Goal: Task Accomplishment & Management: Complete application form

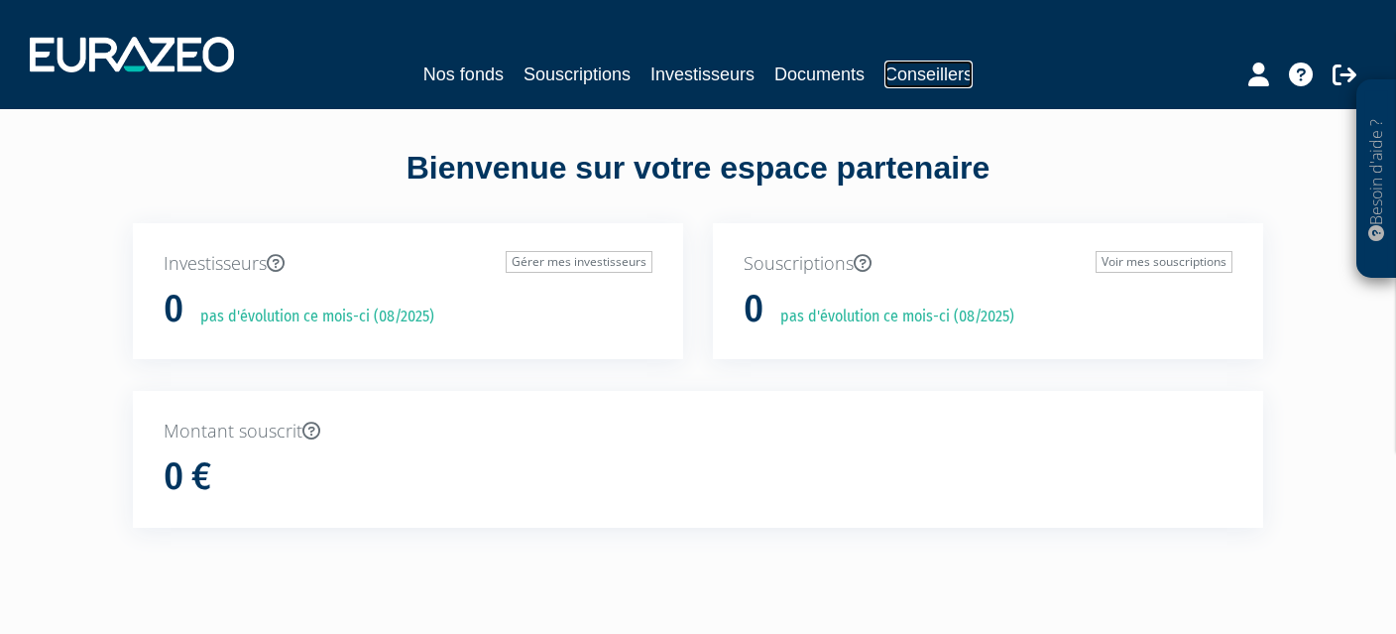
click at [925, 67] on link "Conseillers" at bounding box center [928, 74] width 88 height 28
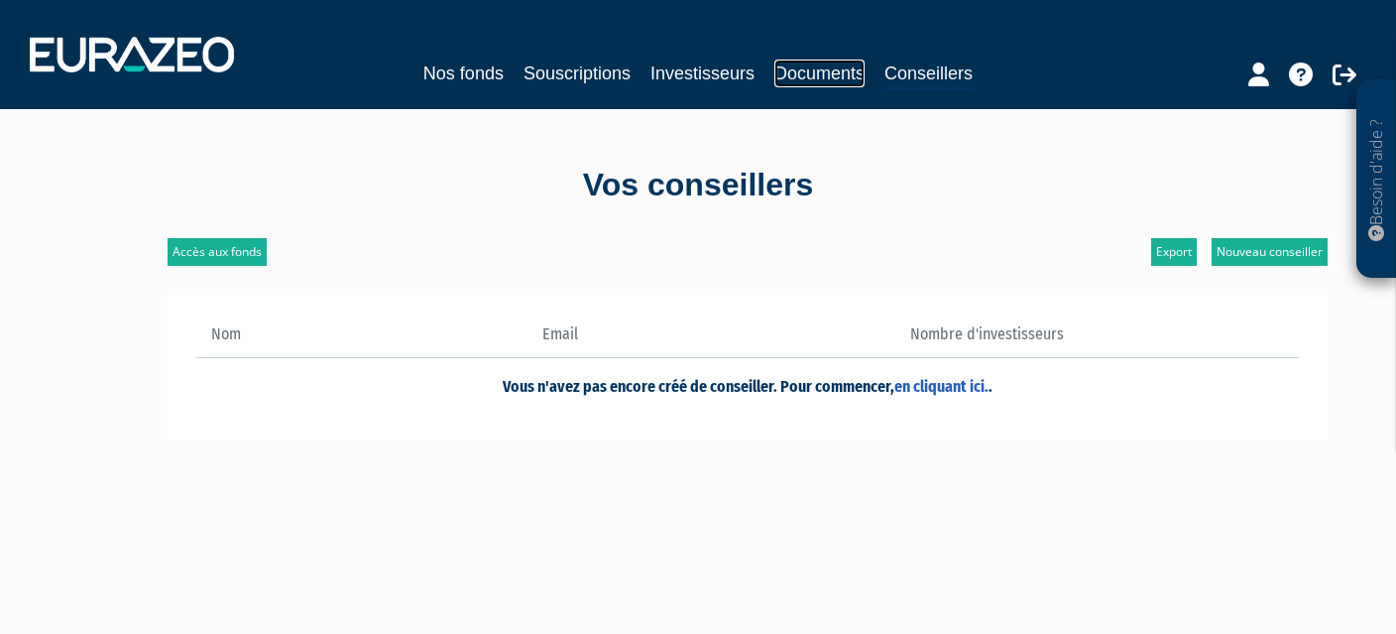
click at [834, 83] on link "Documents" at bounding box center [819, 73] width 90 height 28
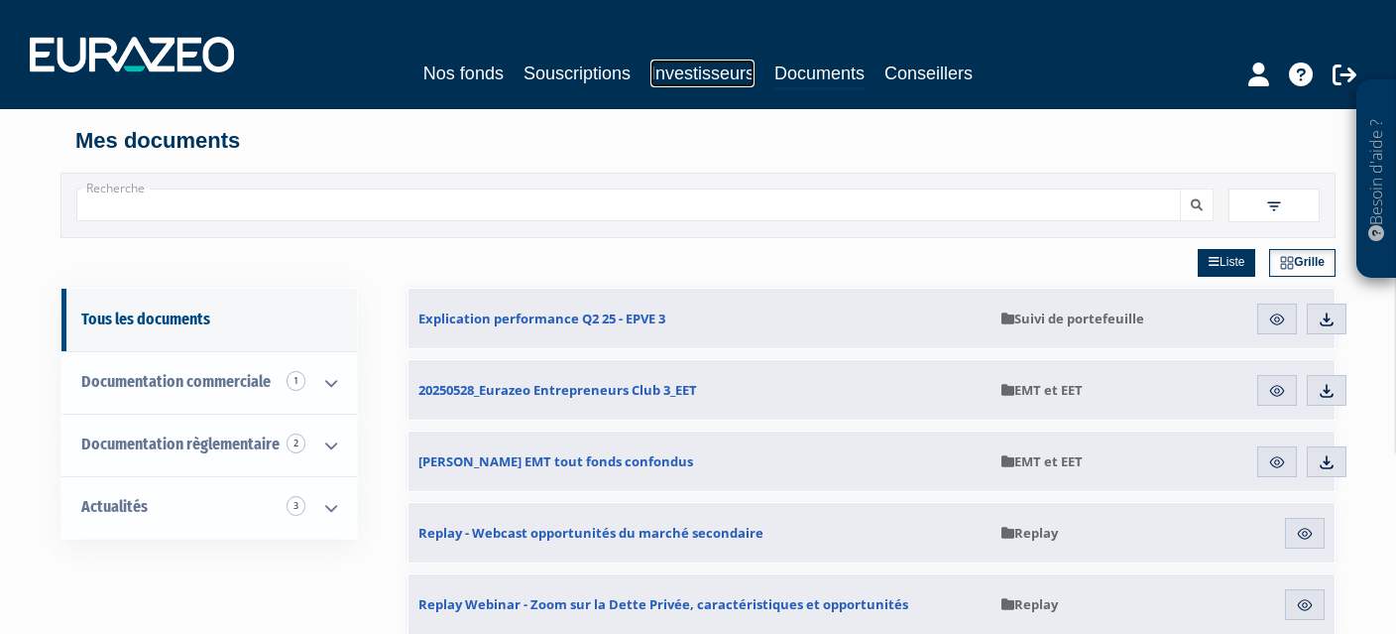
click at [711, 71] on link "Investisseurs" at bounding box center [702, 73] width 104 height 28
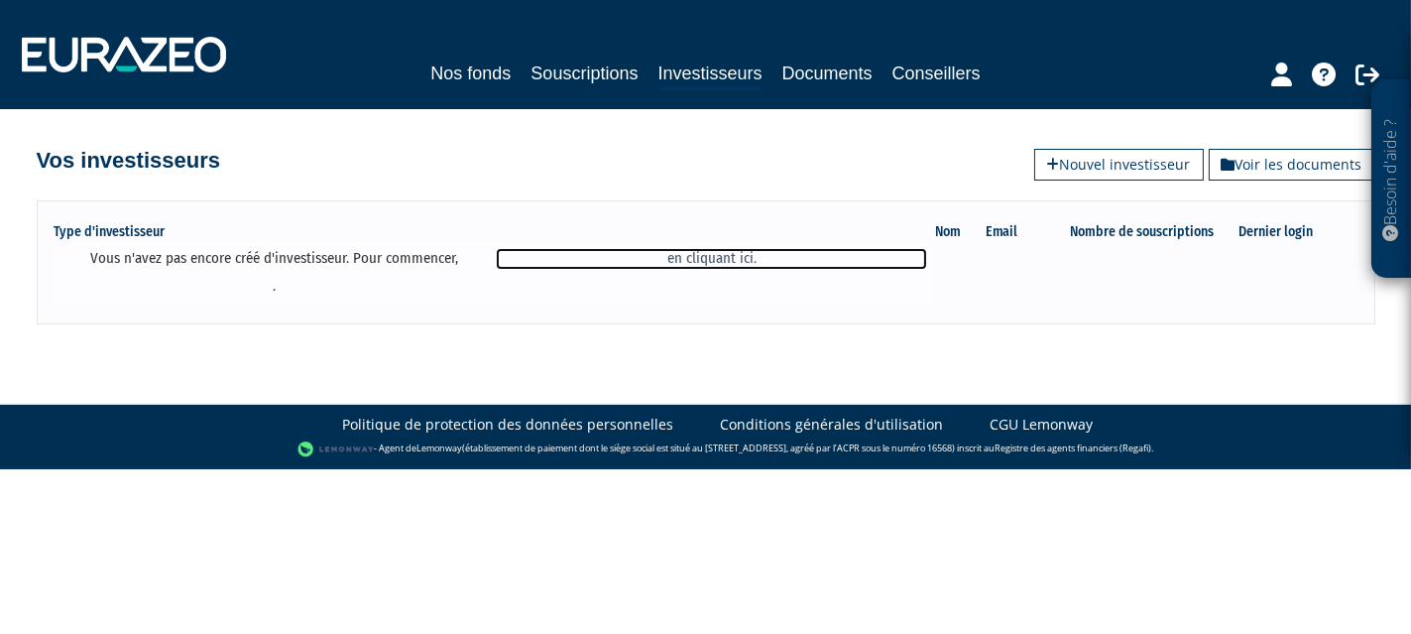
click at [716, 257] on link "en cliquant ici." at bounding box center [711, 258] width 431 height 21
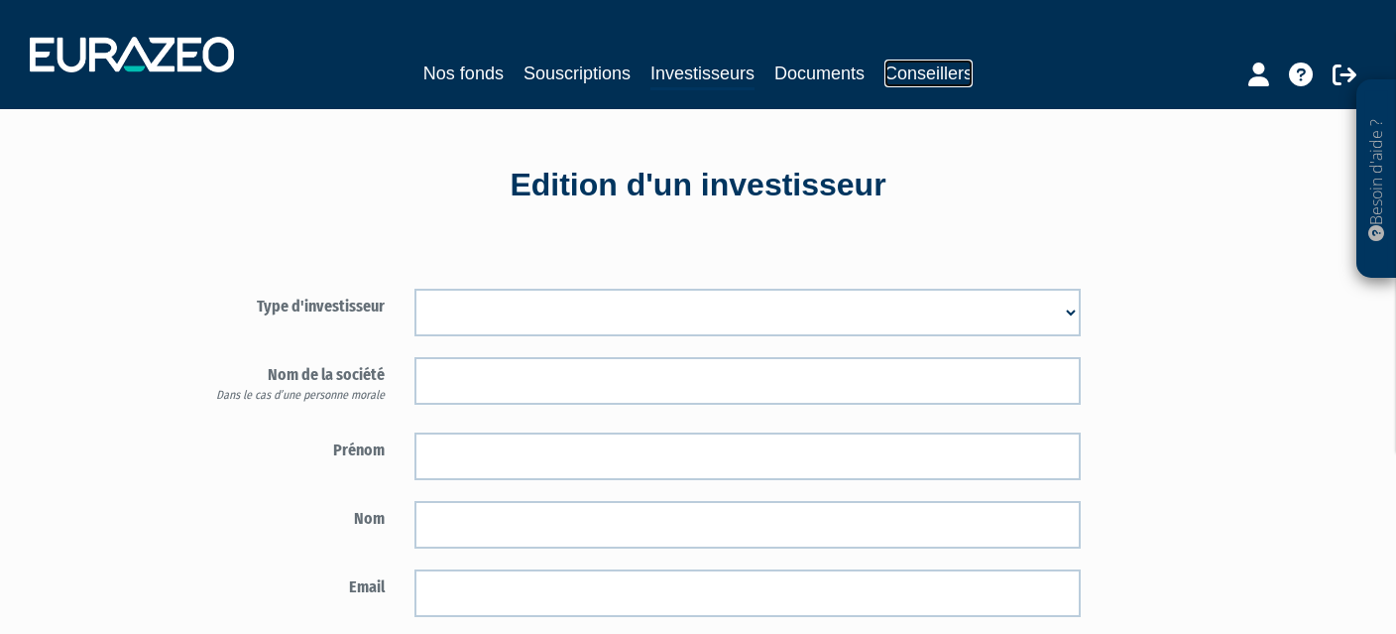
click at [938, 71] on link "Conseillers" at bounding box center [928, 73] width 88 height 28
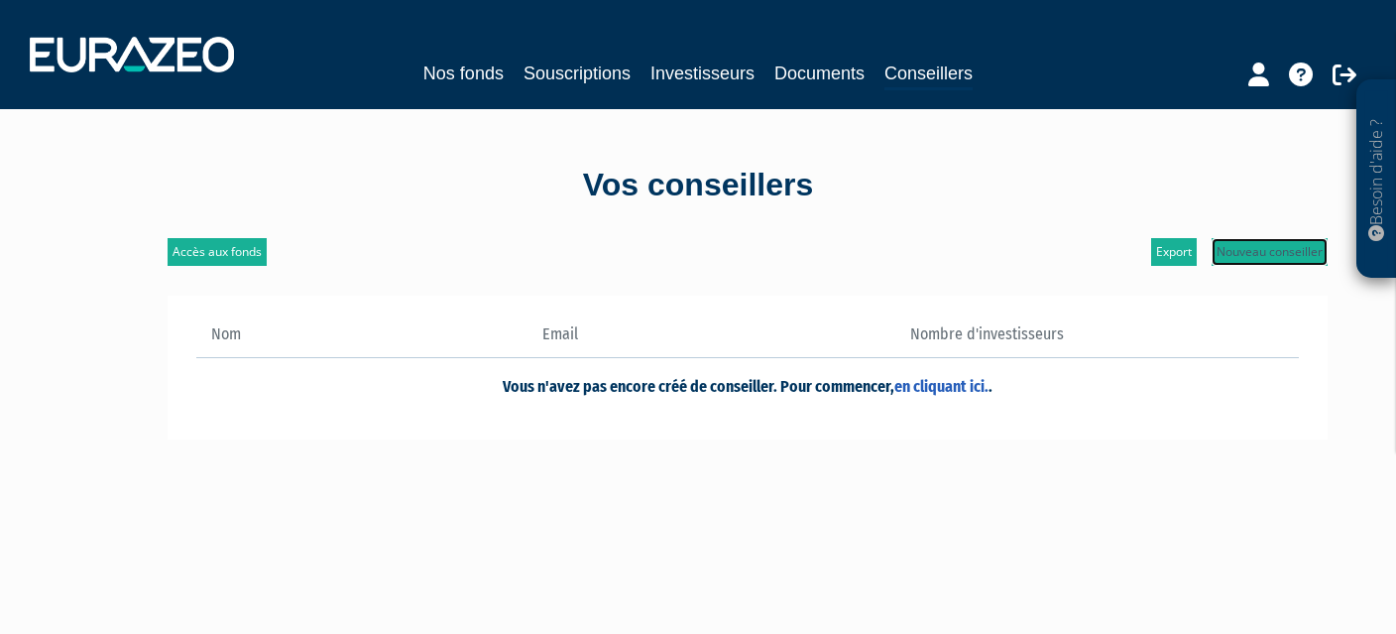
click at [1259, 257] on link "Nouveau conseiller" at bounding box center [1270, 252] width 116 height 28
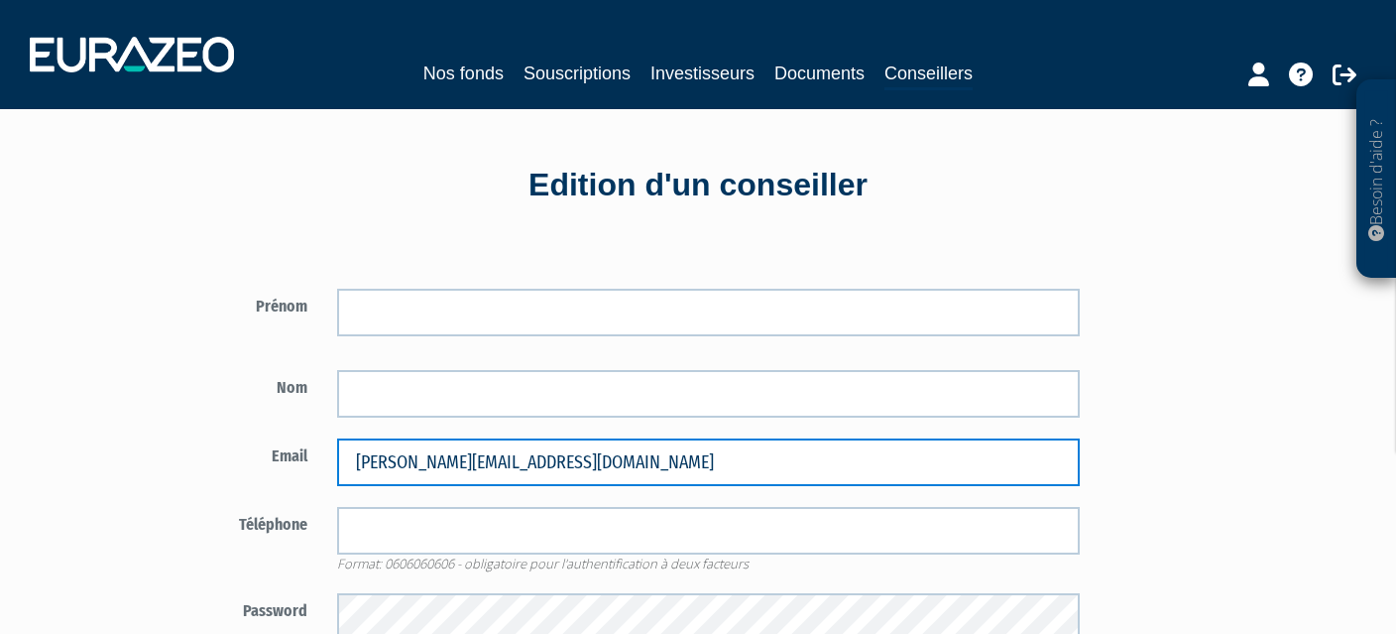
click at [369, 465] on input "[PERSON_NAME][EMAIL_ADDRESS][DOMAIN_NAME]" at bounding box center [709, 462] width 744 height 48
type input "Salome@matrimoine-invest.com"
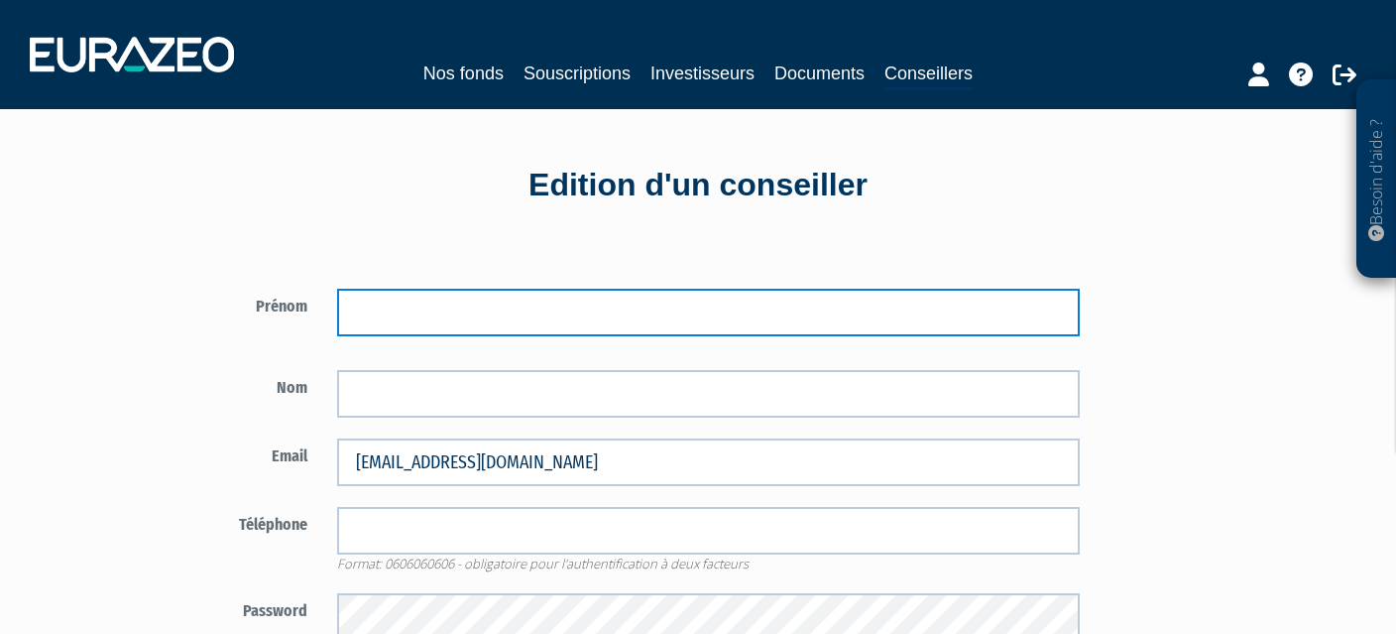
click at [381, 307] on input "text" at bounding box center [709, 313] width 744 height 48
type input "Salomé"
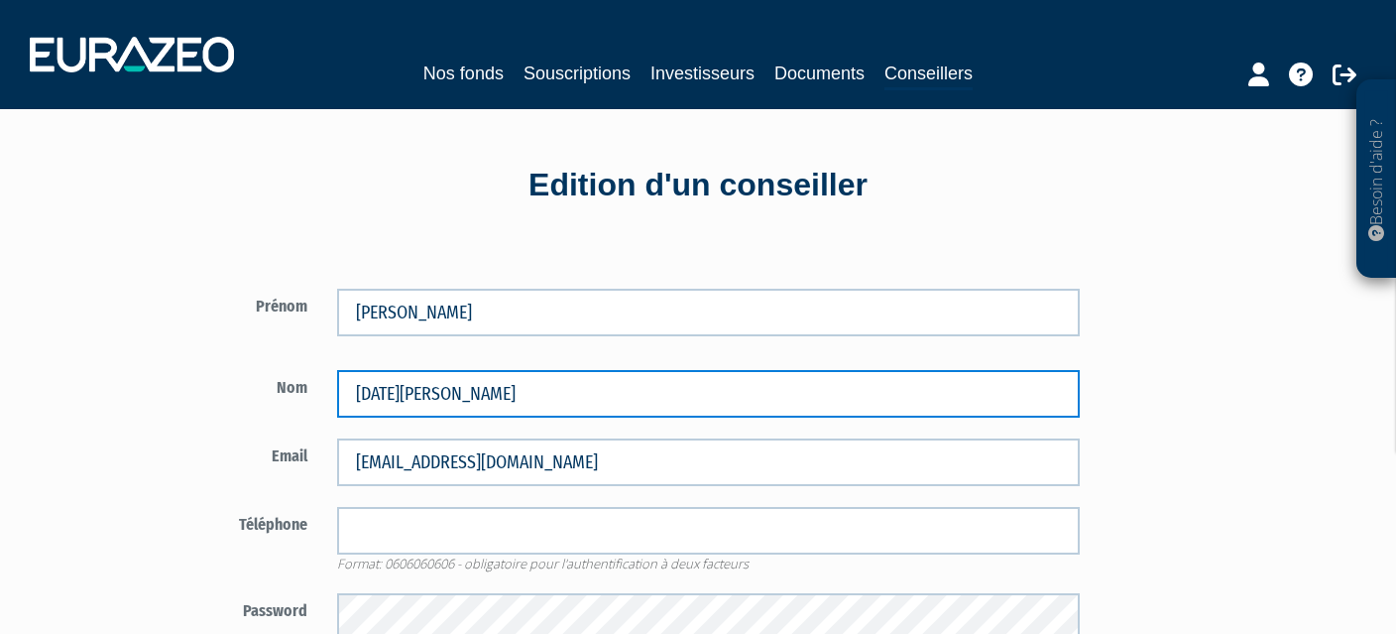
type input "Dahan Sfedj"
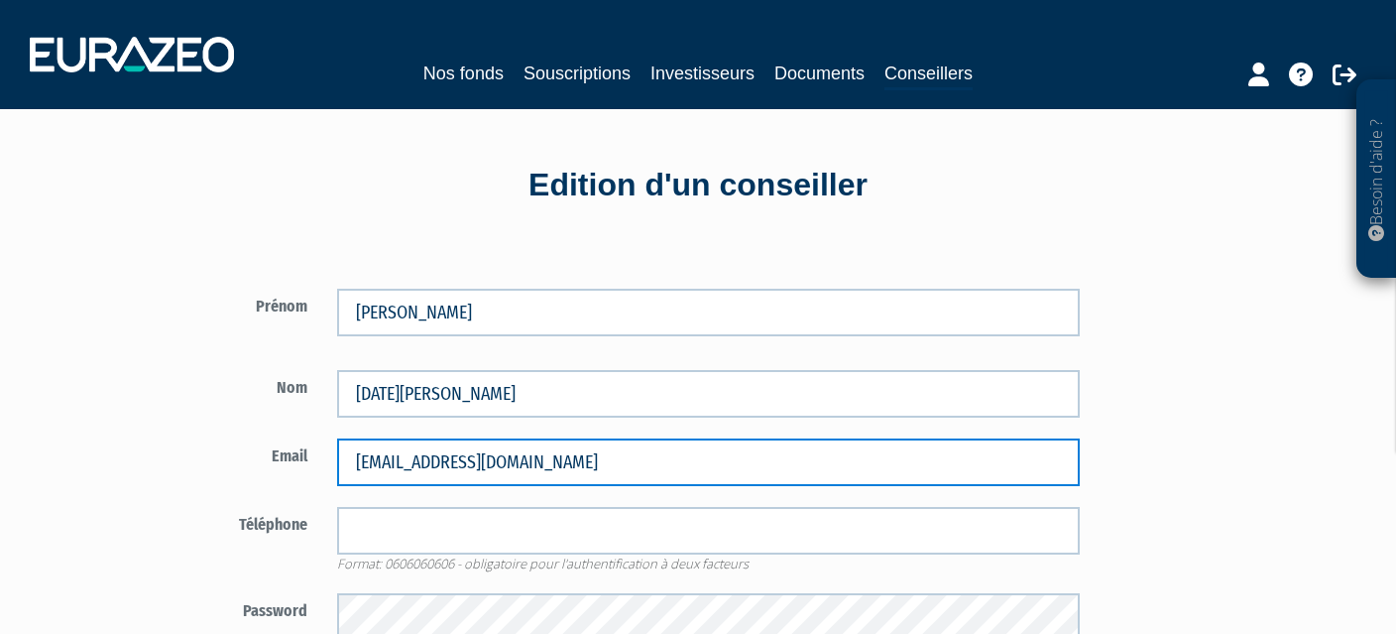
drag, startPoint x: 365, startPoint y: 463, endPoint x: 353, endPoint y: 462, distance: 11.9
click at [353, 462] on input "Salome@matrimoine-invest.com" at bounding box center [709, 462] width 744 height 48
type input "[EMAIL_ADDRESS][DOMAIN_NAME]"
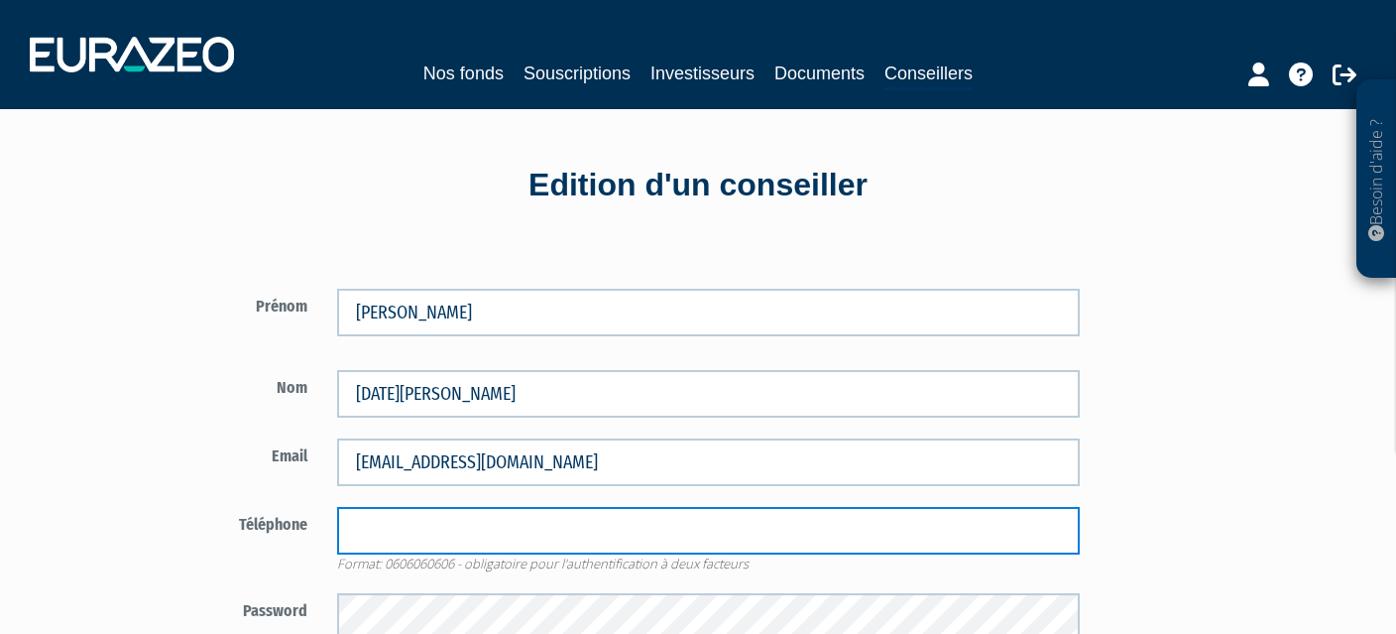
click at [368, 519] on input "tel" at bounding box center [709, 531] width 744 height 48
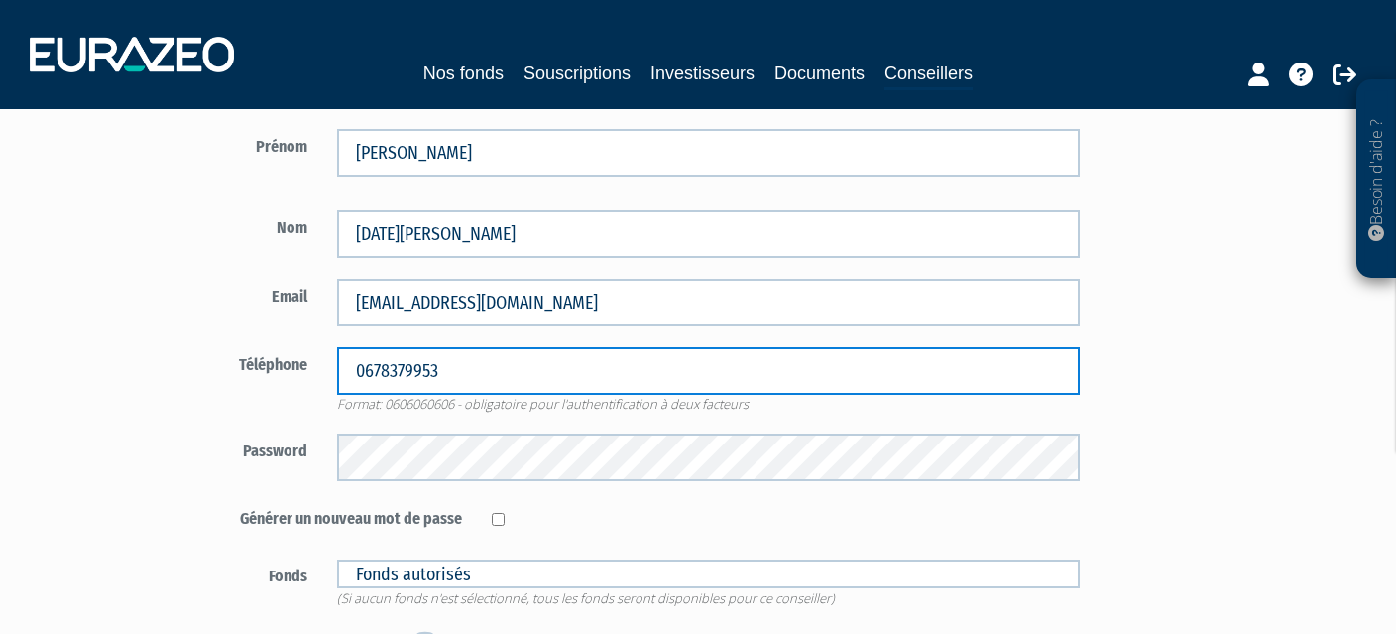
scroll to position [330, 0]
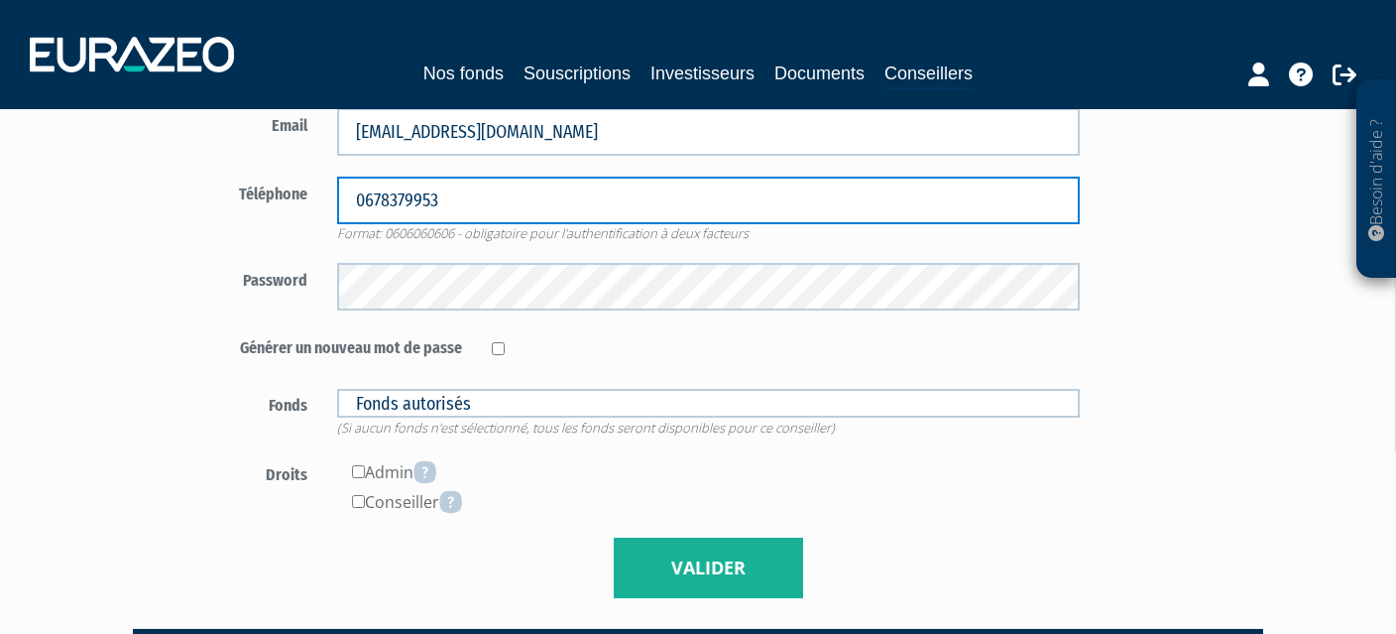
type input "0678379953"
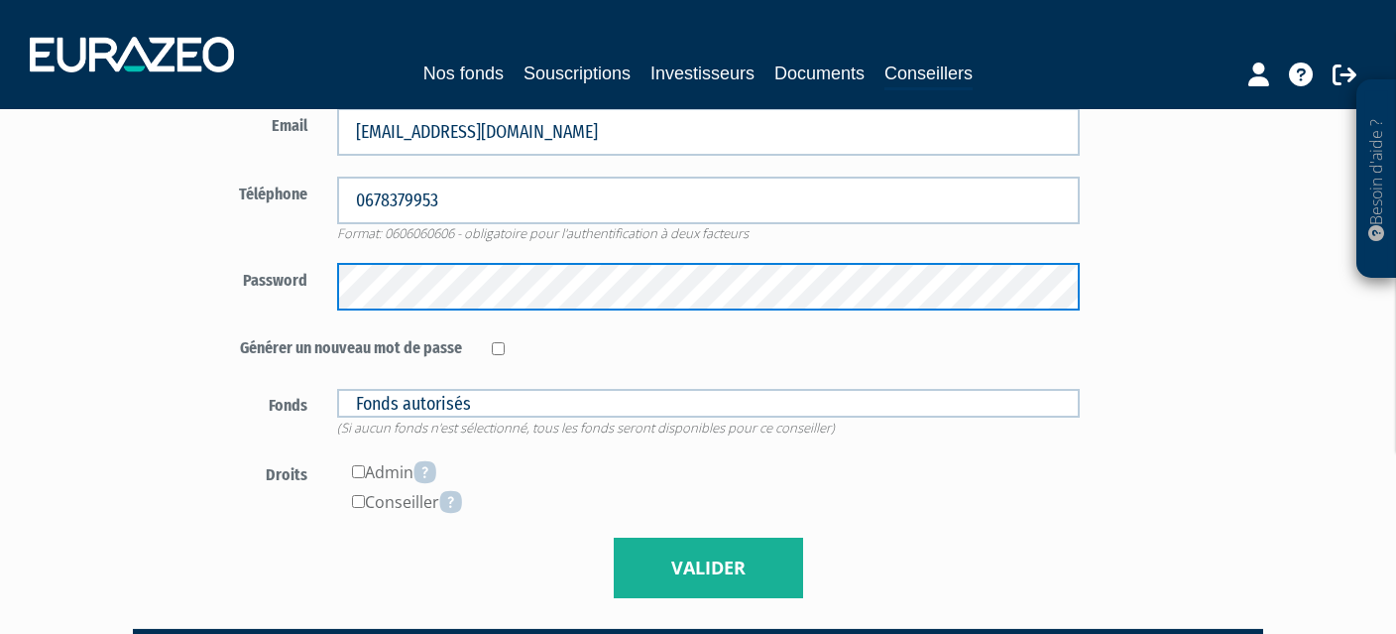
click at [277, 295] on div "Password" at bounding box center [632, 287] width 928 height 48
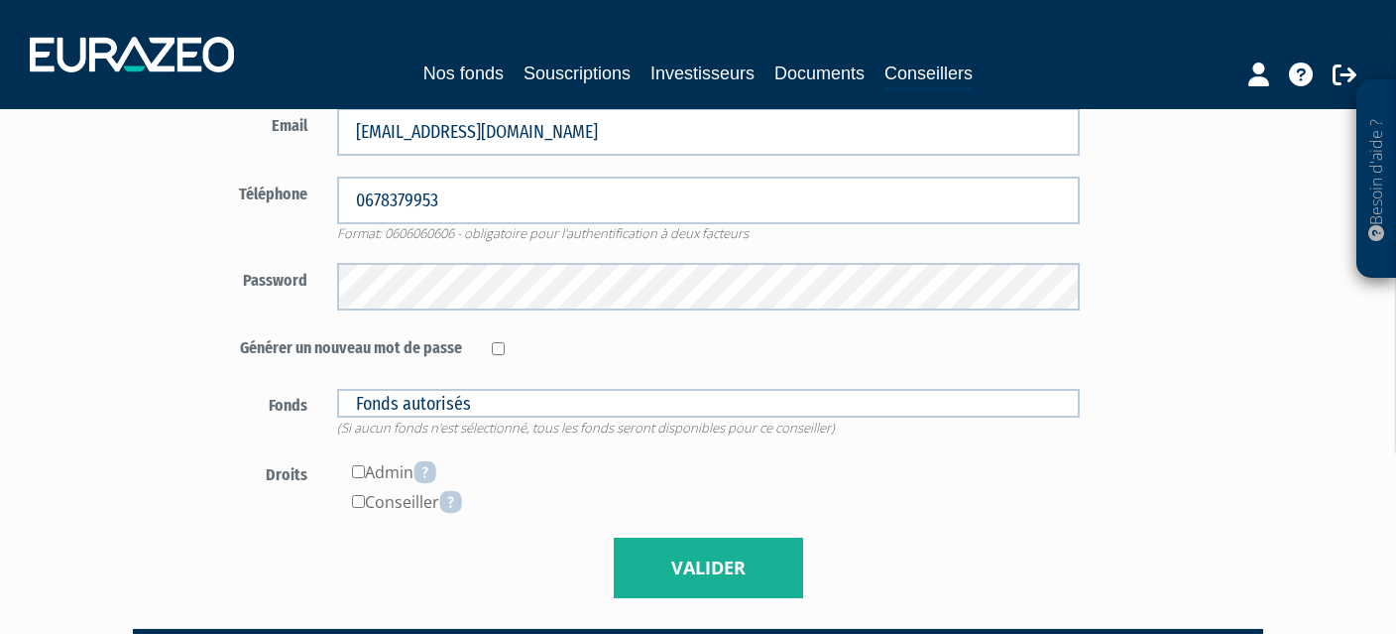
click at [177, 398] on label "Fonds" at bounding box center [245, 403] width 155 height 30
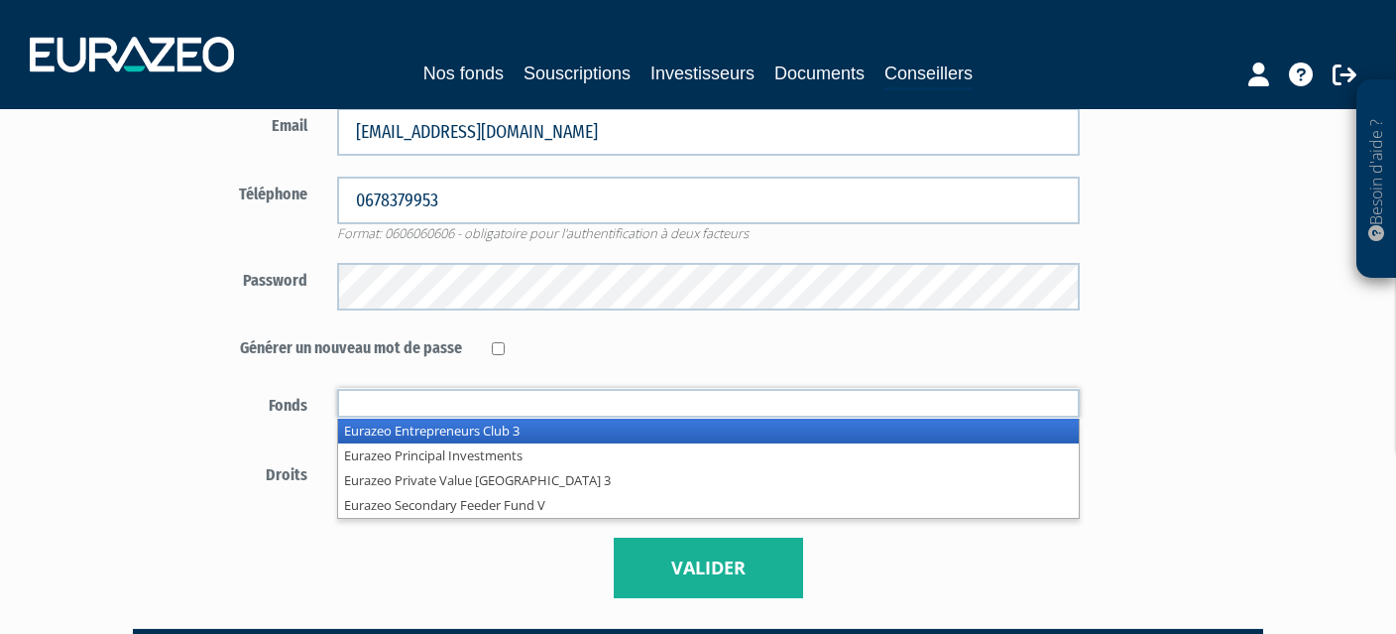
click at [424, 399] on input "text" at bounding box center [709, 403] width 744 height 29
click at [422, 447] on li "Eurazeo Principal Investments" at bounding box center [709, 455] width 742 height 25
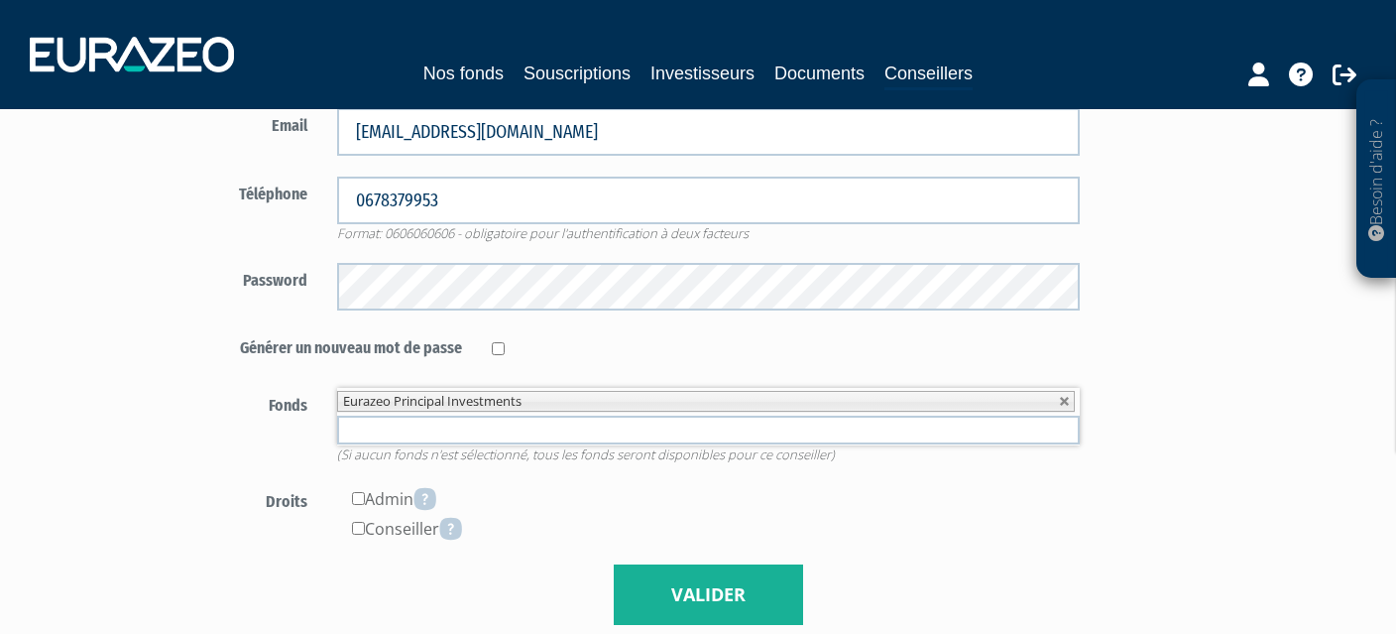
click at [442, 435] on input "text" at bounding box center [709, 429] width 744 height 29
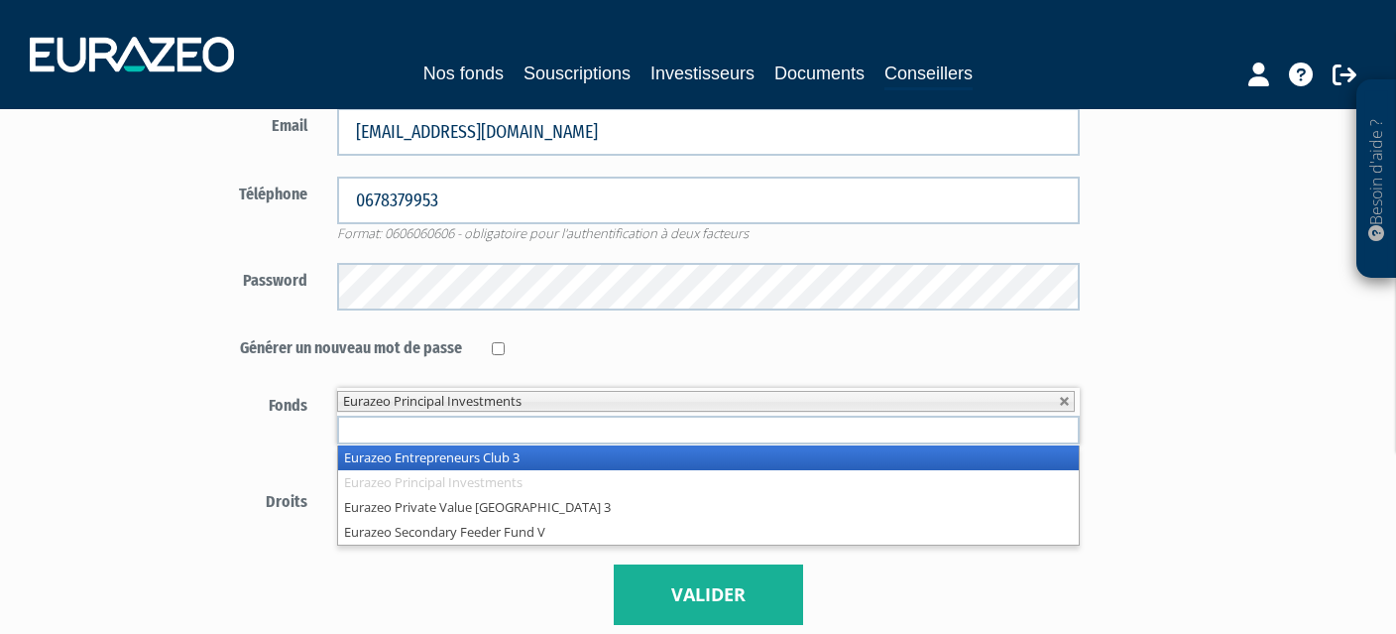
click at [440, 459] on li "Eurazeo Entrepreneurs Club 3" at bounding box center [709, 457] width 742 height 25
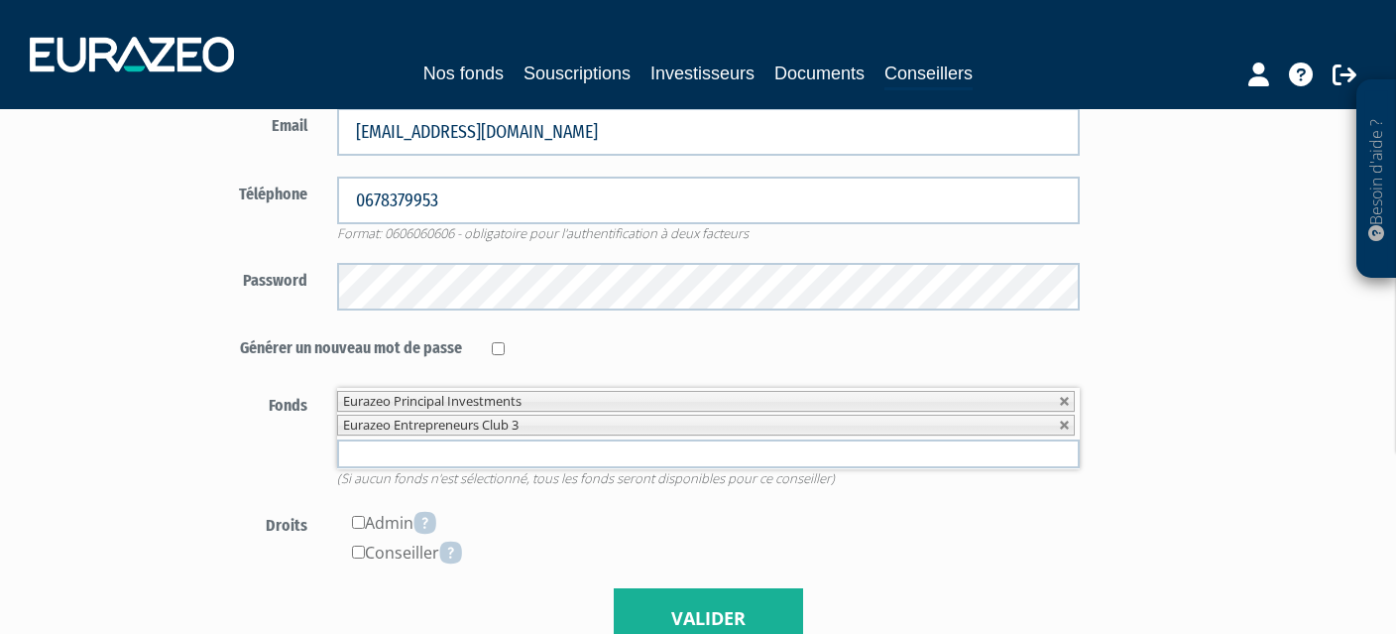
click at [440, 459] on input "text" at bounding box center [709, 453] width 744 height 29
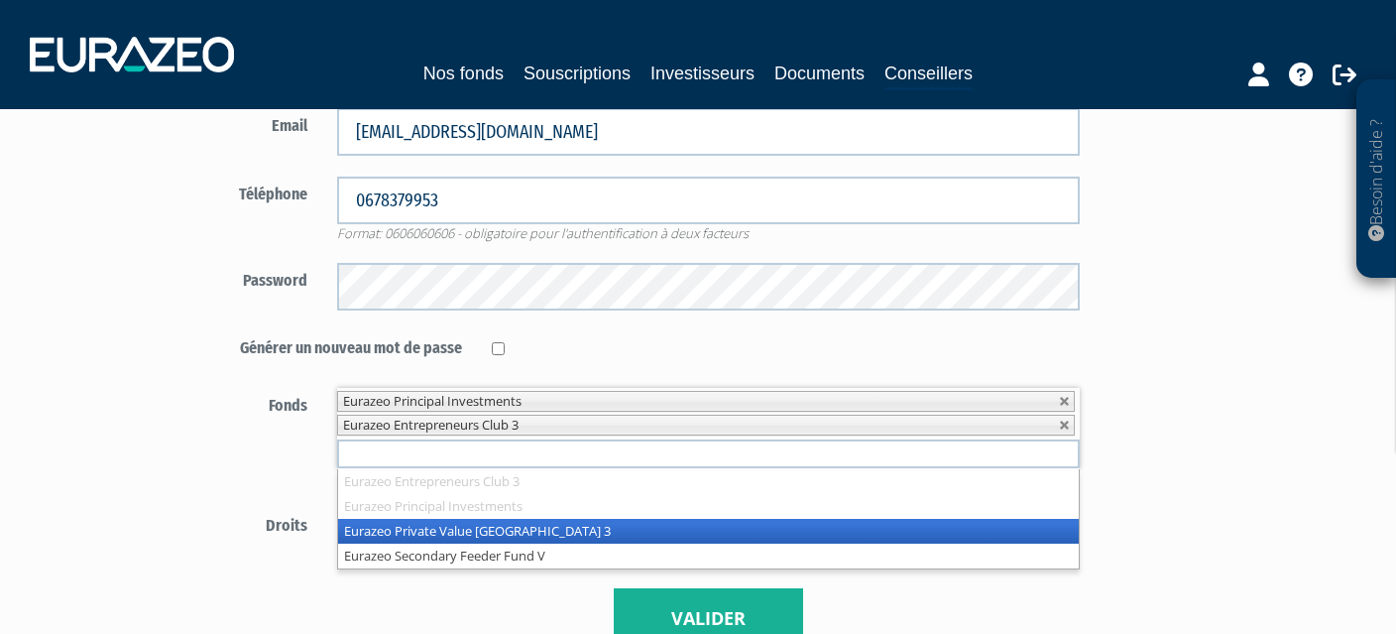
click at [450, 528] on li "Eurazeo Private Value Europe 3" at bounding box center [709, 531] width 742 height 25
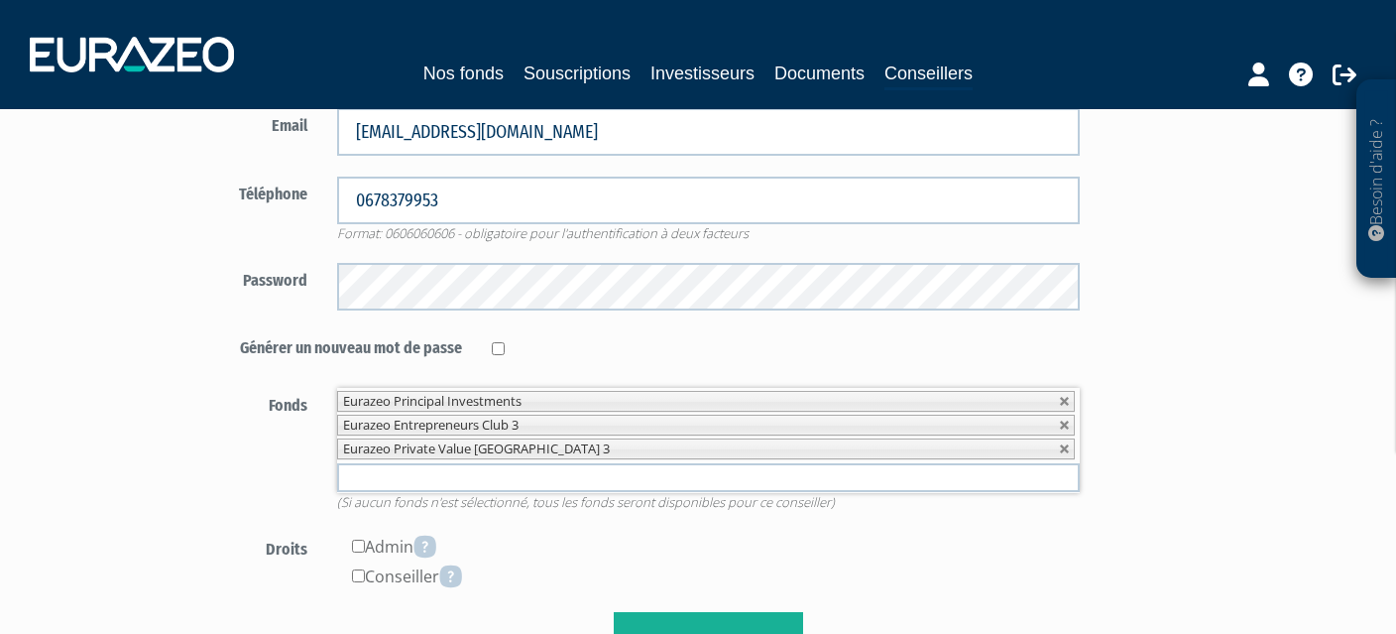
click at [444, 480] on input "text" at bounding box center [709, 477] width 744 height 29
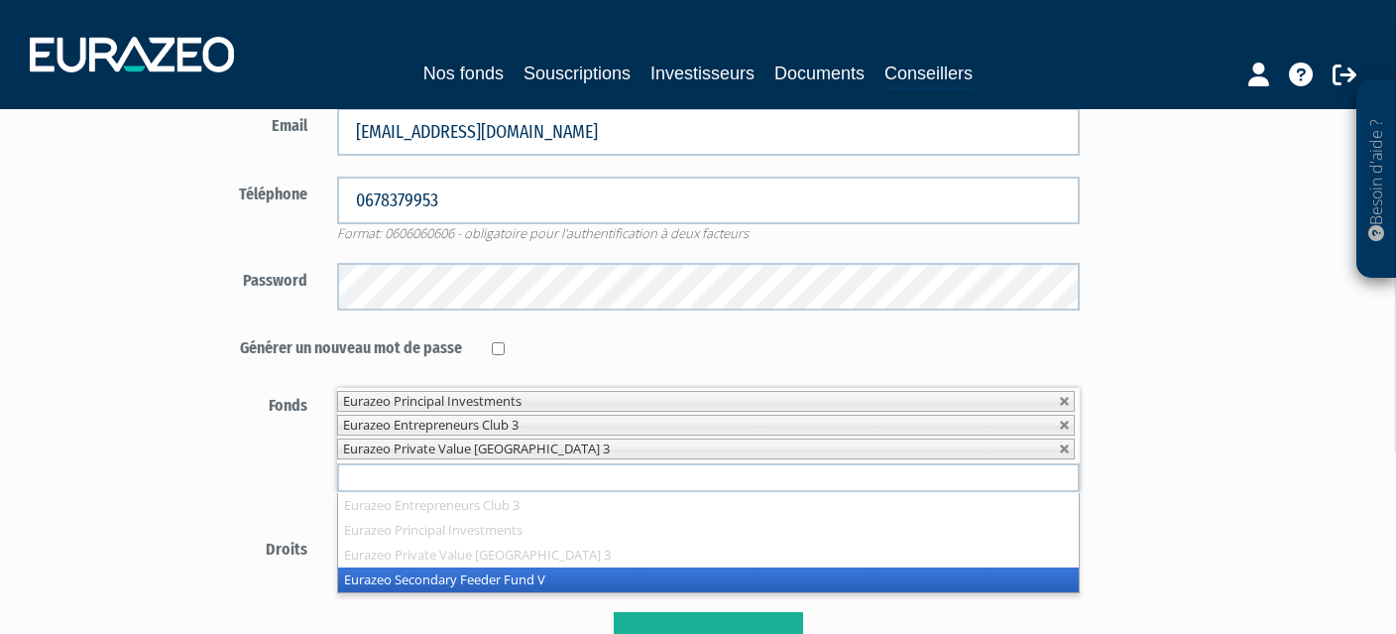
click at [468, 574] on li "Eurazeo Secondary Feeder Fund V" at bounding box center [709, 579] width 742 height 25
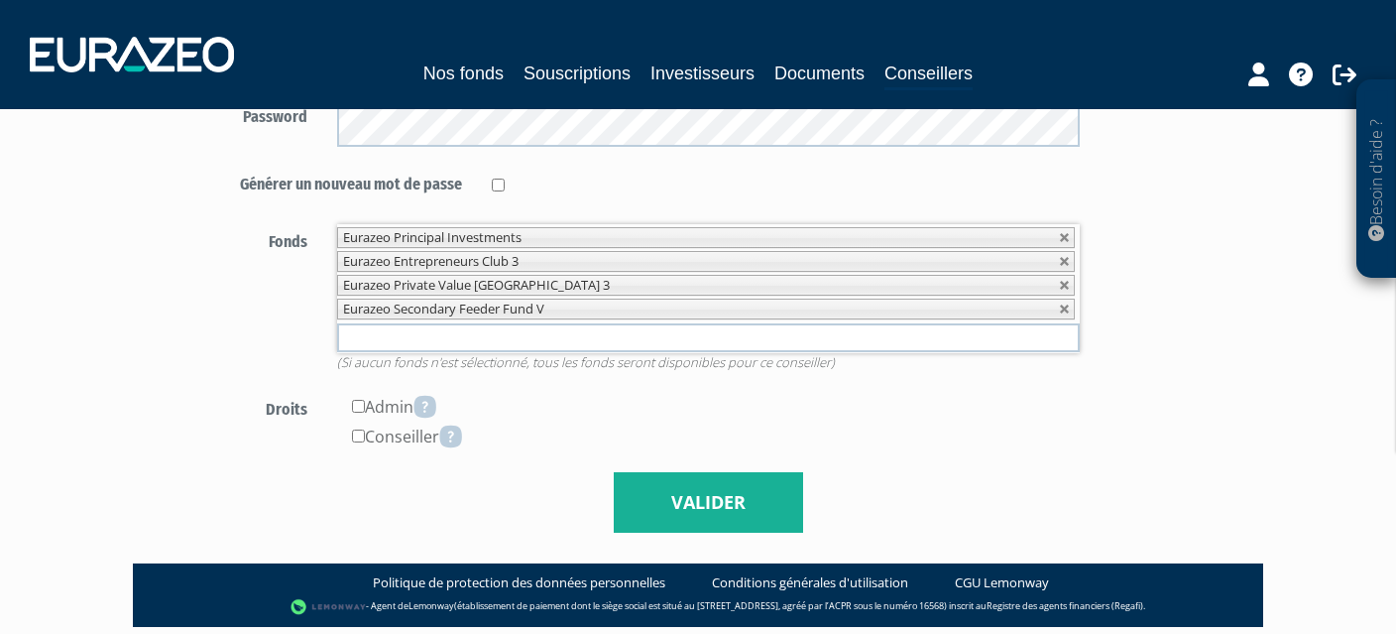
scroll to position [496, 0]
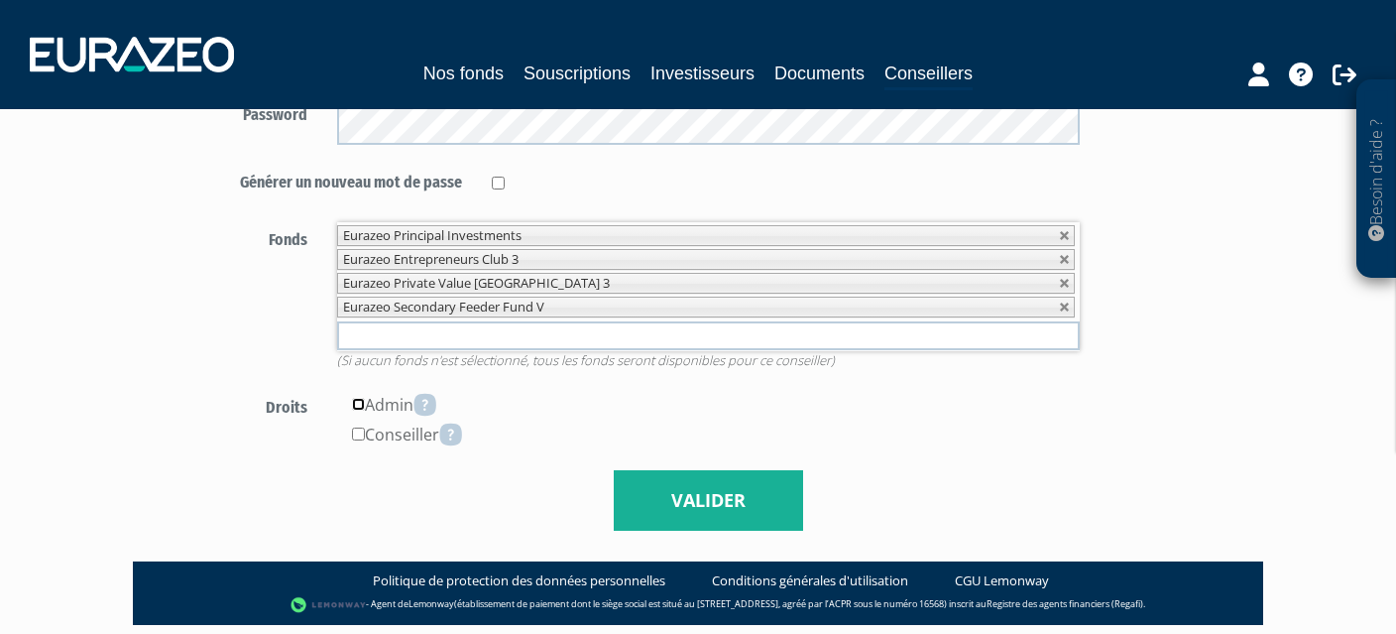
click at [358, 402] on input"] "checkbox" at bounding box center [358, 404] width 13 height 13
checkbox input"] "true"
click at [361, 436] on input"] "checkbox" at bounding box center [358, 433] width 13 height 13
checkbox input"] "true"
click at [430, 405] on icon at bounding box center [424, 405] width 23 height 24
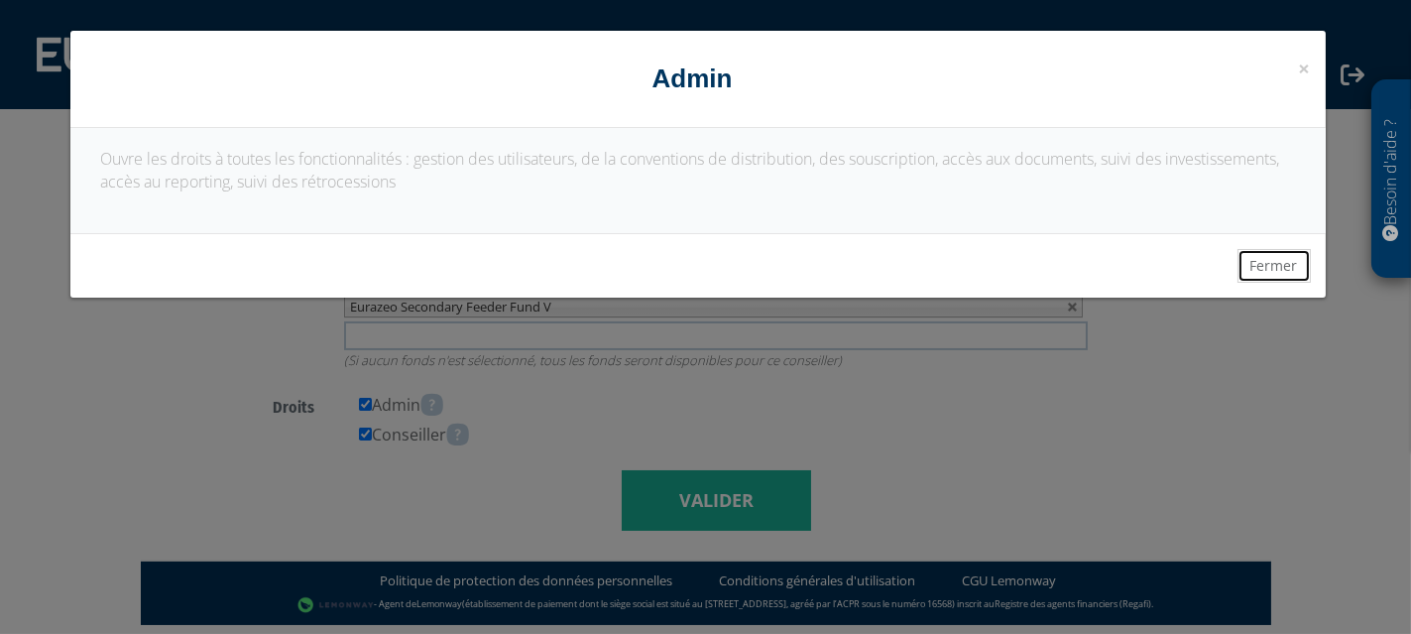
click at [1305, 265] on button "Fermer" at bounding box center [1273, 266] width 73 height 34
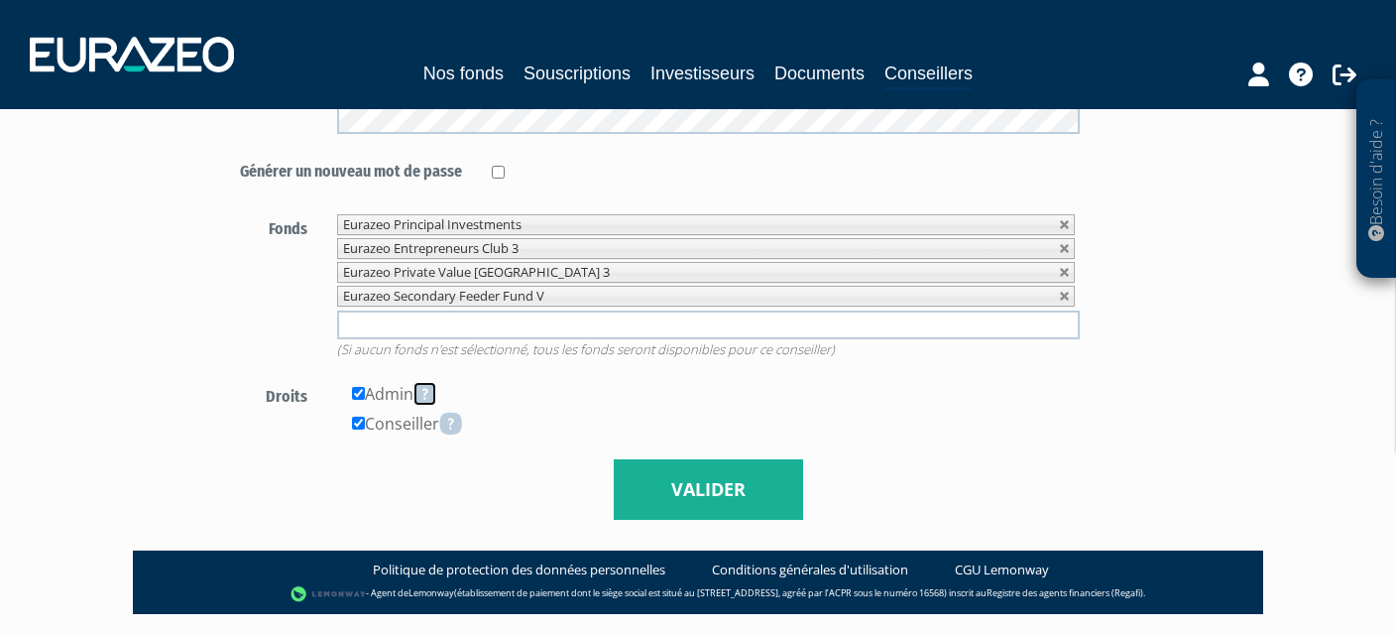
scroll to position [564, 0]
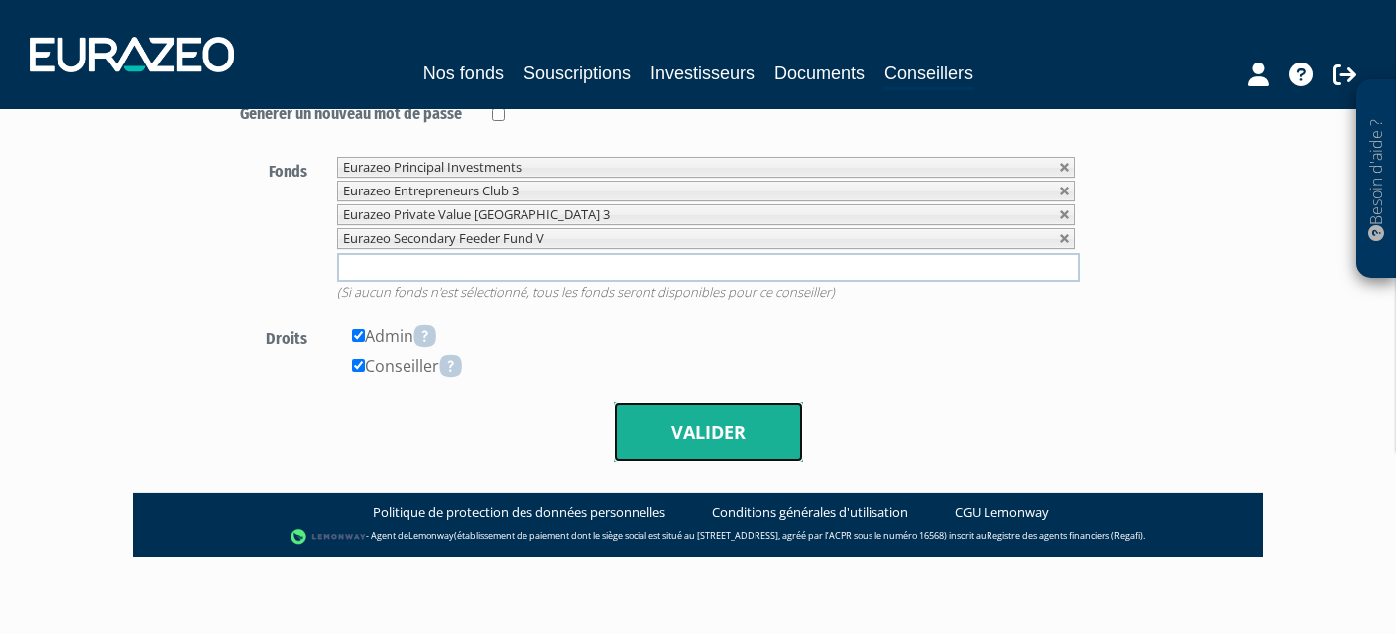
click at [763, 427] on button "Valider" at bounding box center [708, 432] width 189 height 61
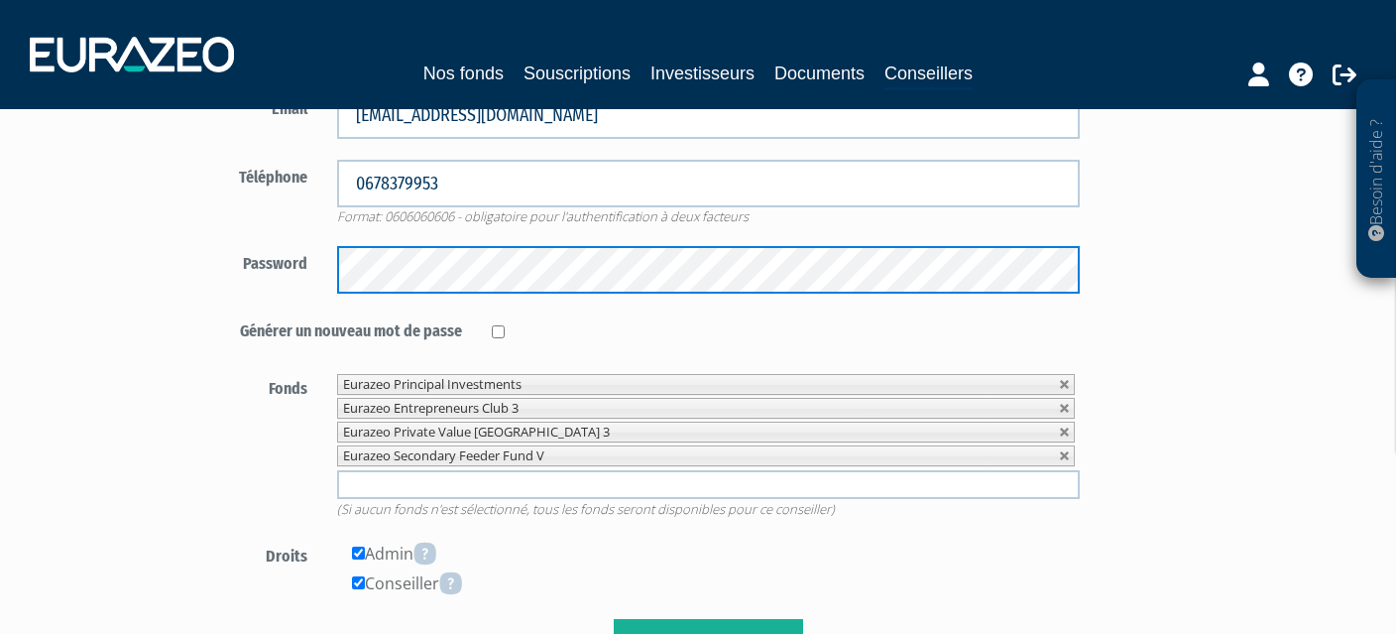
scroll to position [234, 0]
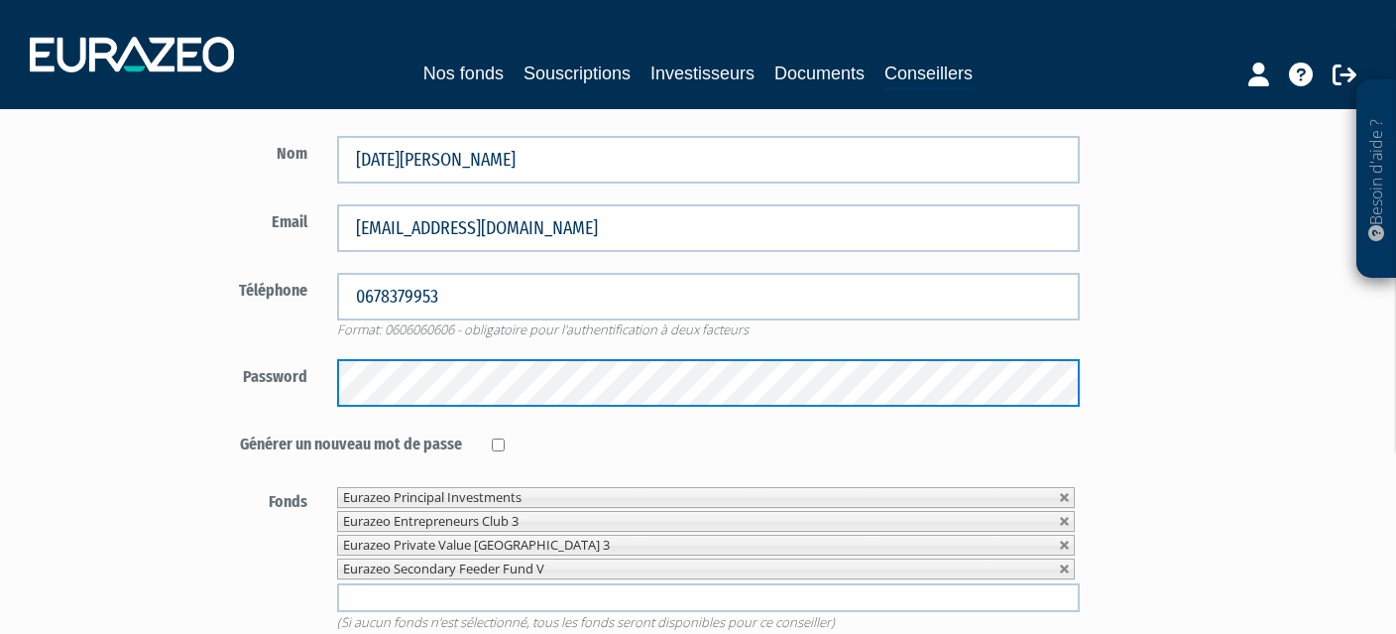
click at [250, 373] on div "Password" at bounding box center [632, 383] width 928 height 48
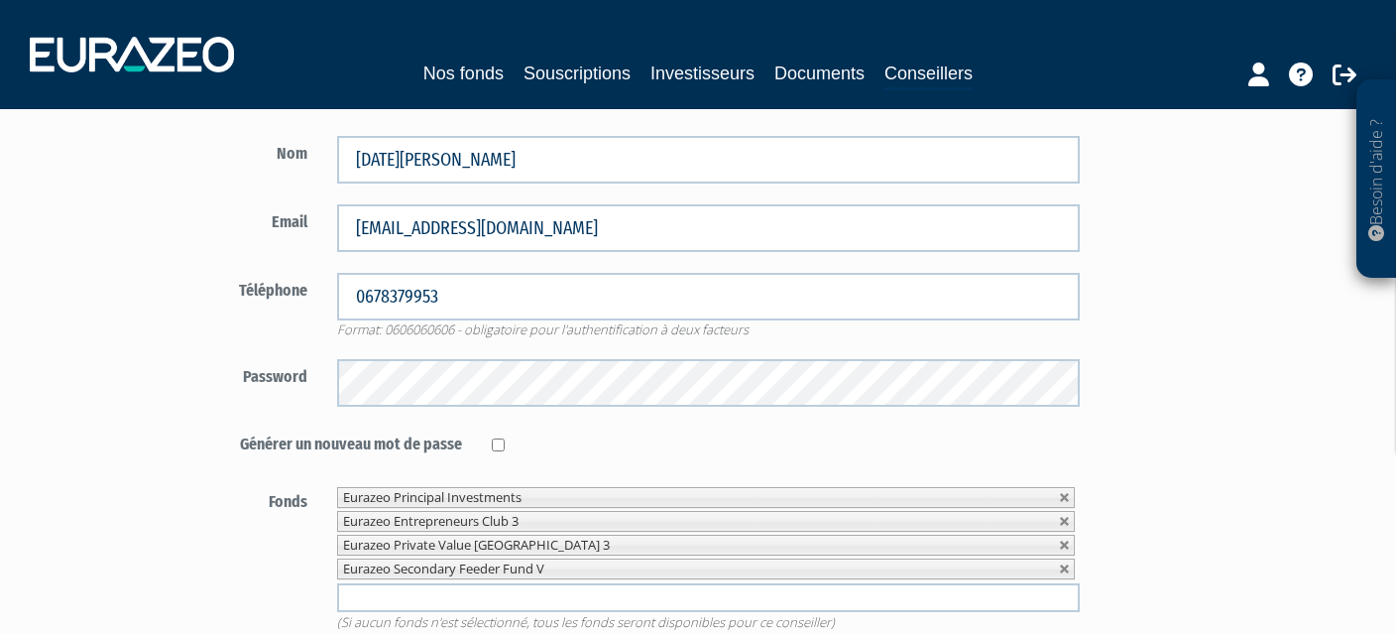
click at [193, 461] on div "Générer un nouveau mot de passe" at bounding box center [632, 445] width 928 height 38
click at [499, 441] on input "checkbox" at bounding box center [498, 444] width 13 height 13
checkbox input "true"
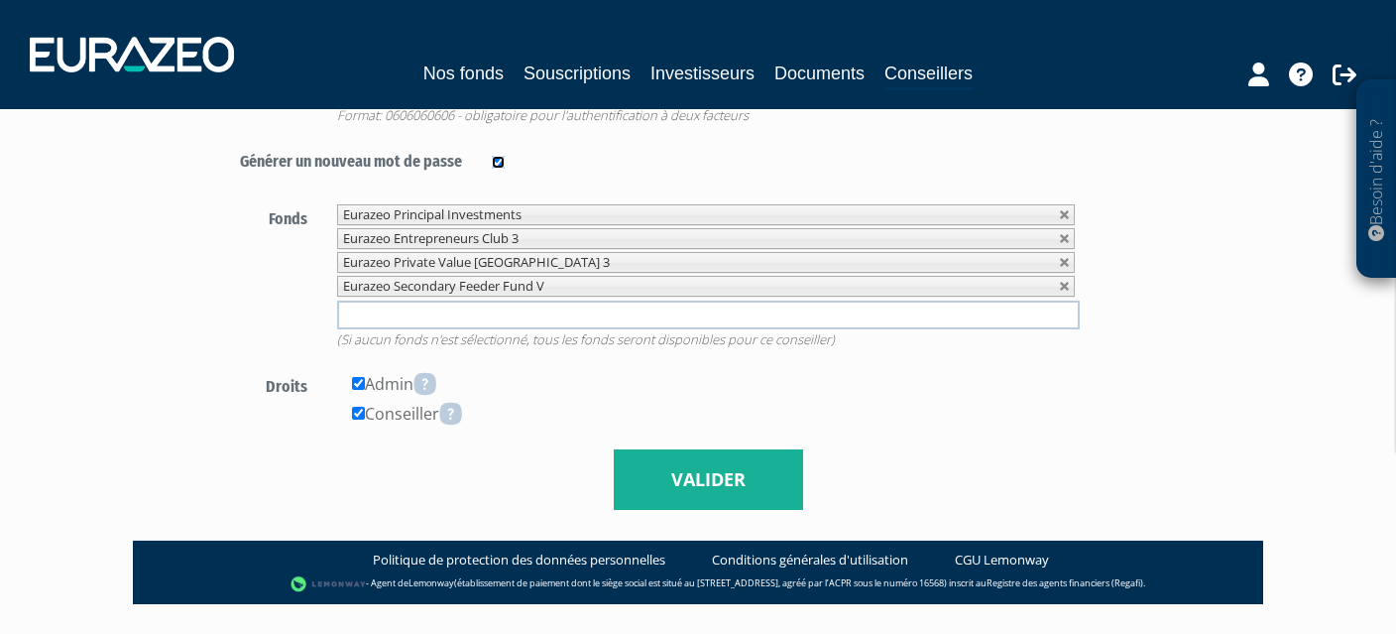
scroll to position [496, 0]
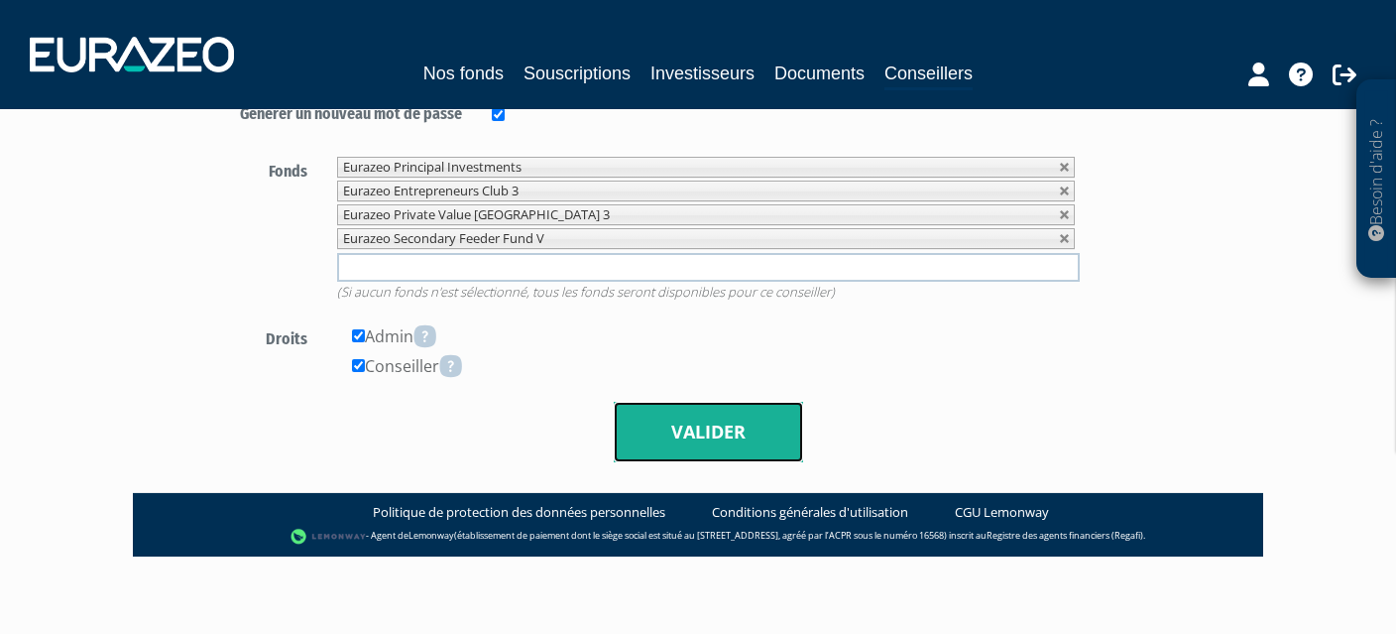
click at [692, 436] on button "Valider" at bounding box center [708, 432] width 189 height 61
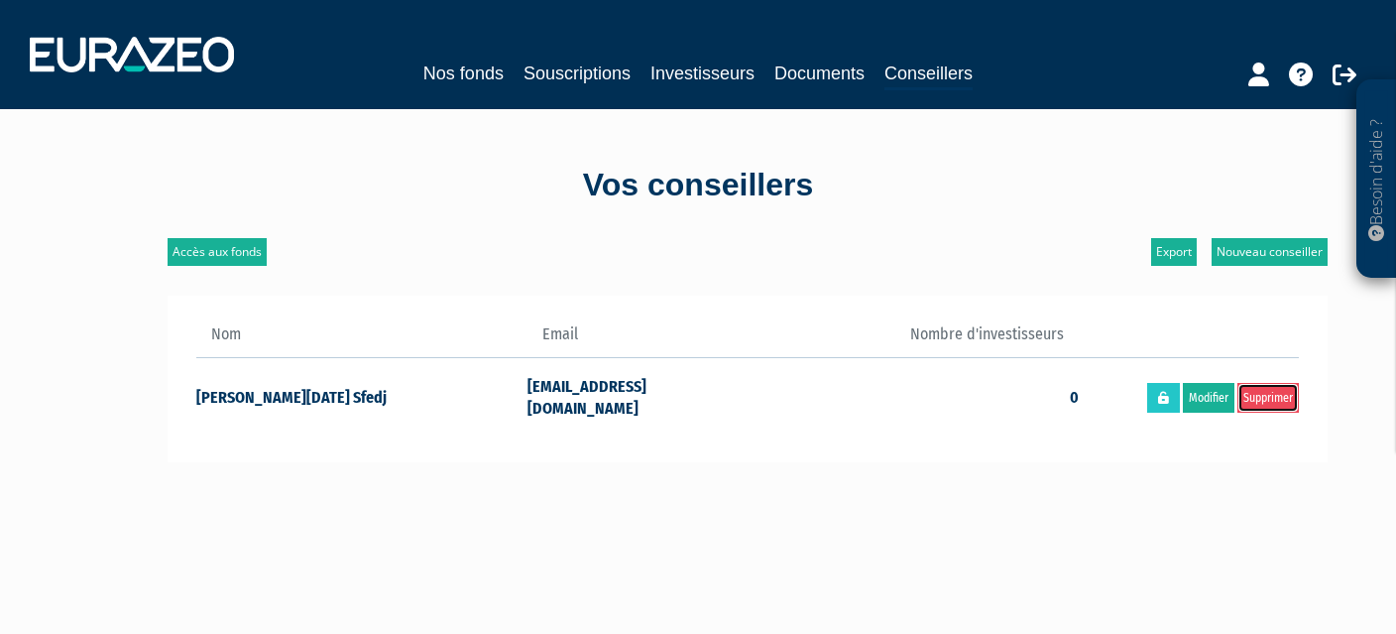
click at [1278, 402] on link "Supprimer" at bounding box center [1267, 398] width 61 height 30
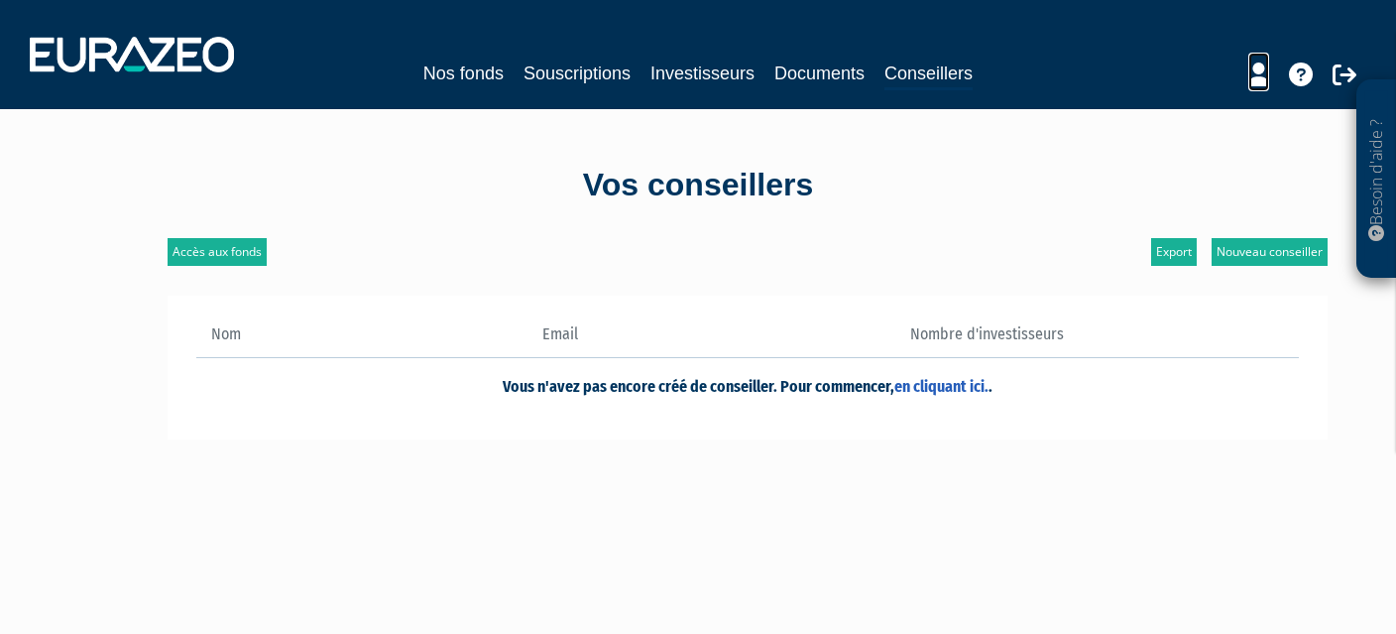
click at [1258, 76] on icon at bounding box center [1258, 74] width 21 height 24
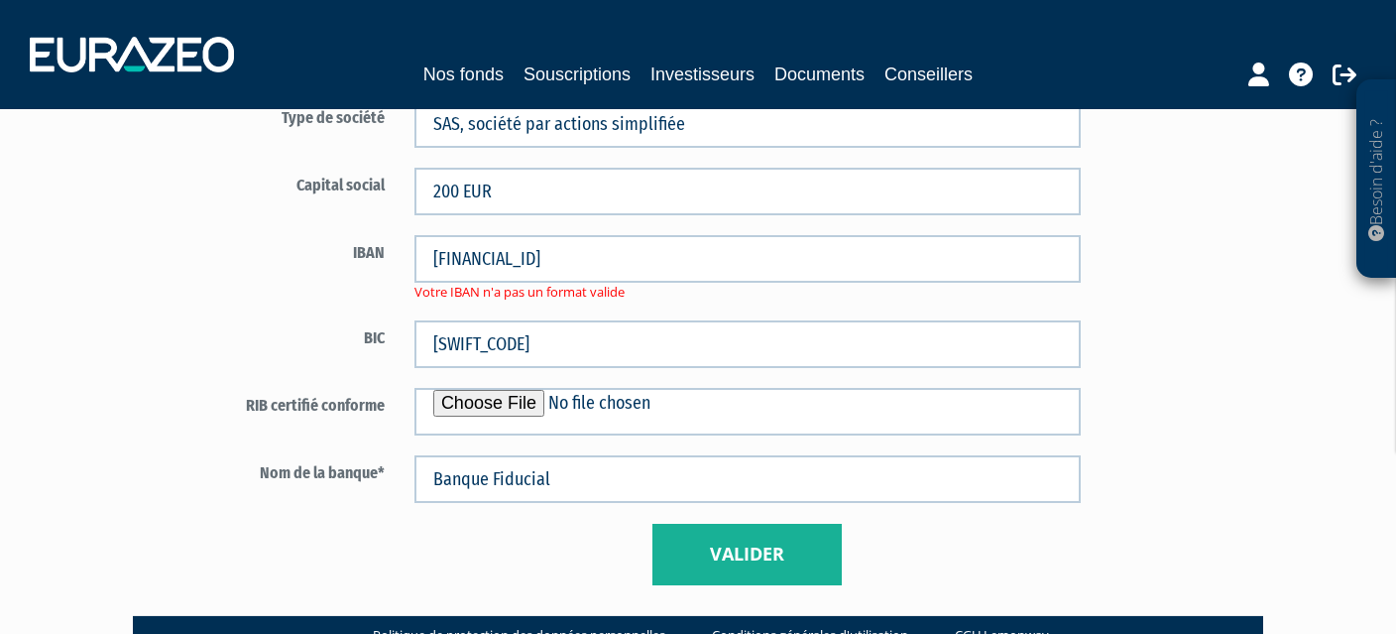
scroll to position [1322, 0]
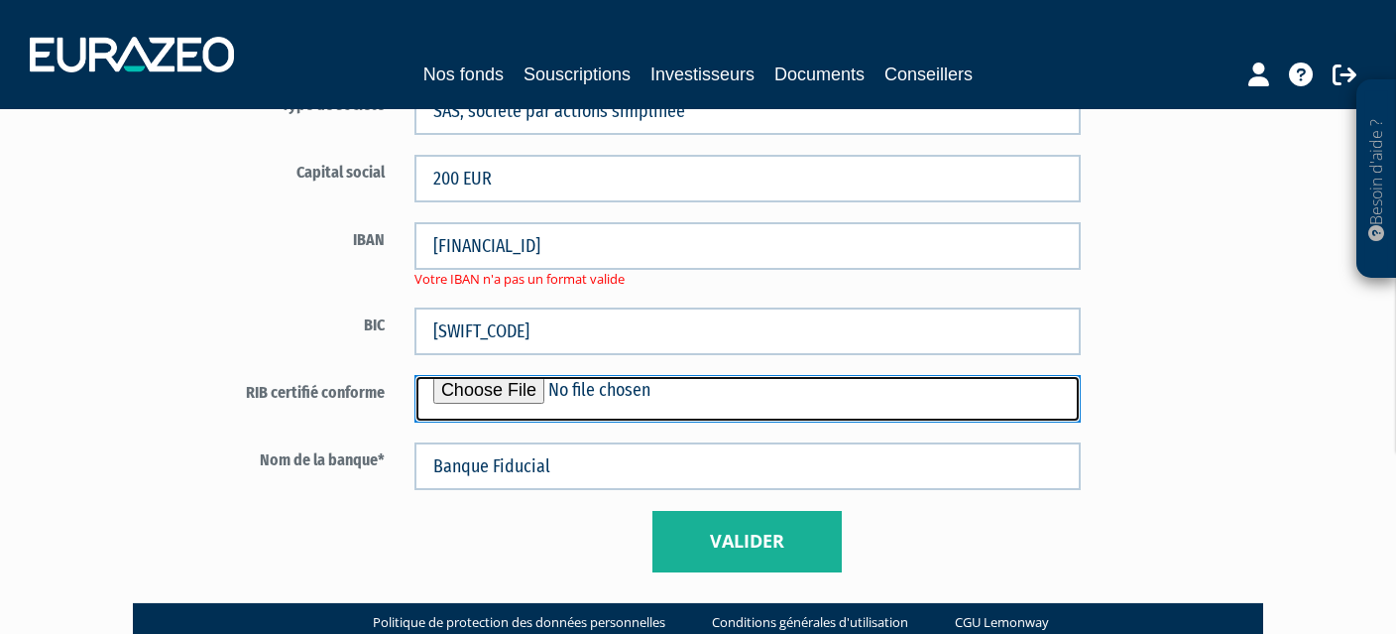
click at [520, 396] on input "file" at bounding box center [747, 399] width 666 height 48
type input "C:\fakepath\4. RIB_IBAN_Matrimoine.pdf"
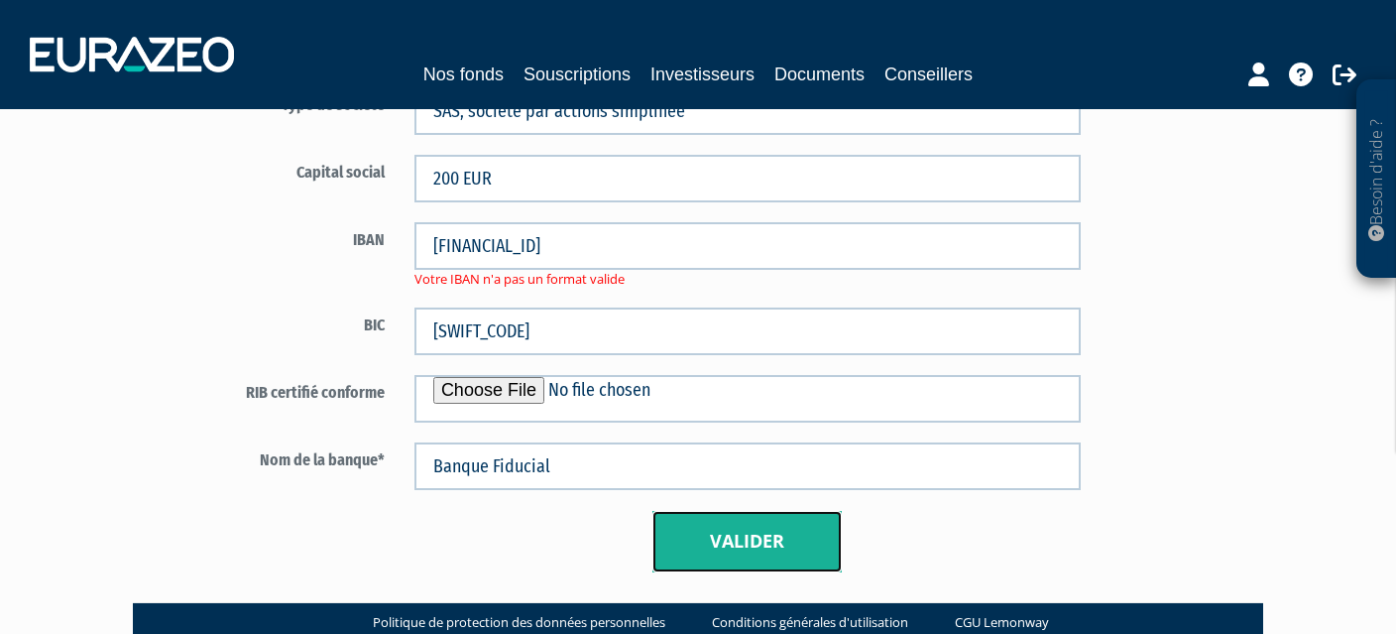
click at [755, 554] on button "Valider" at bounding box center [746, 541] width 189 height 61
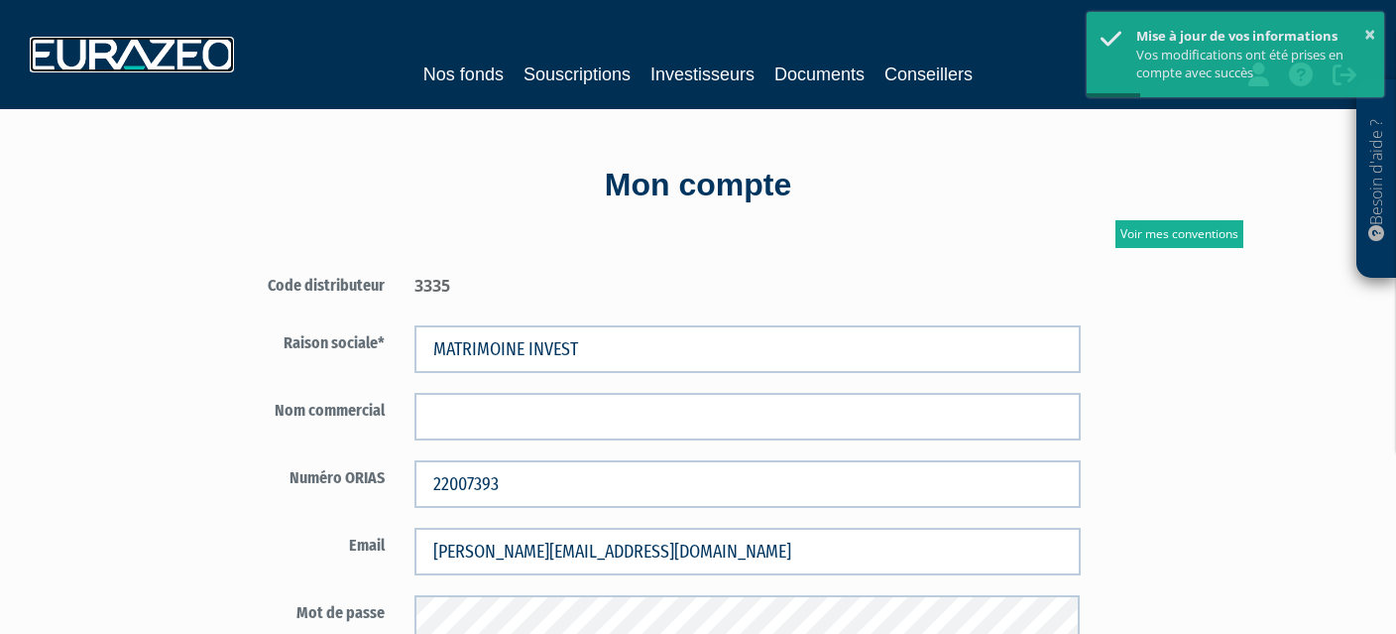
click at [140, 64] on img at bounding box center [132, 55] width 204 height 36
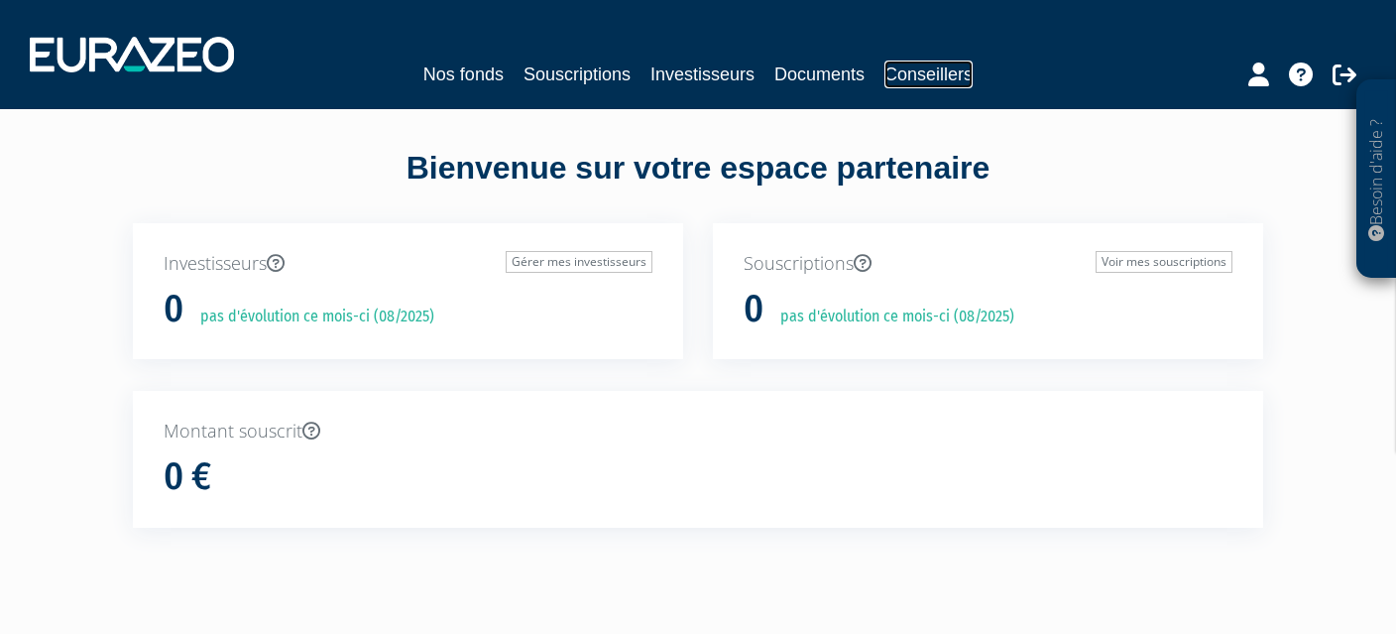
click at [928, 79] on link "Conseillers" at bounding box center [928, 74] width 88 height 28
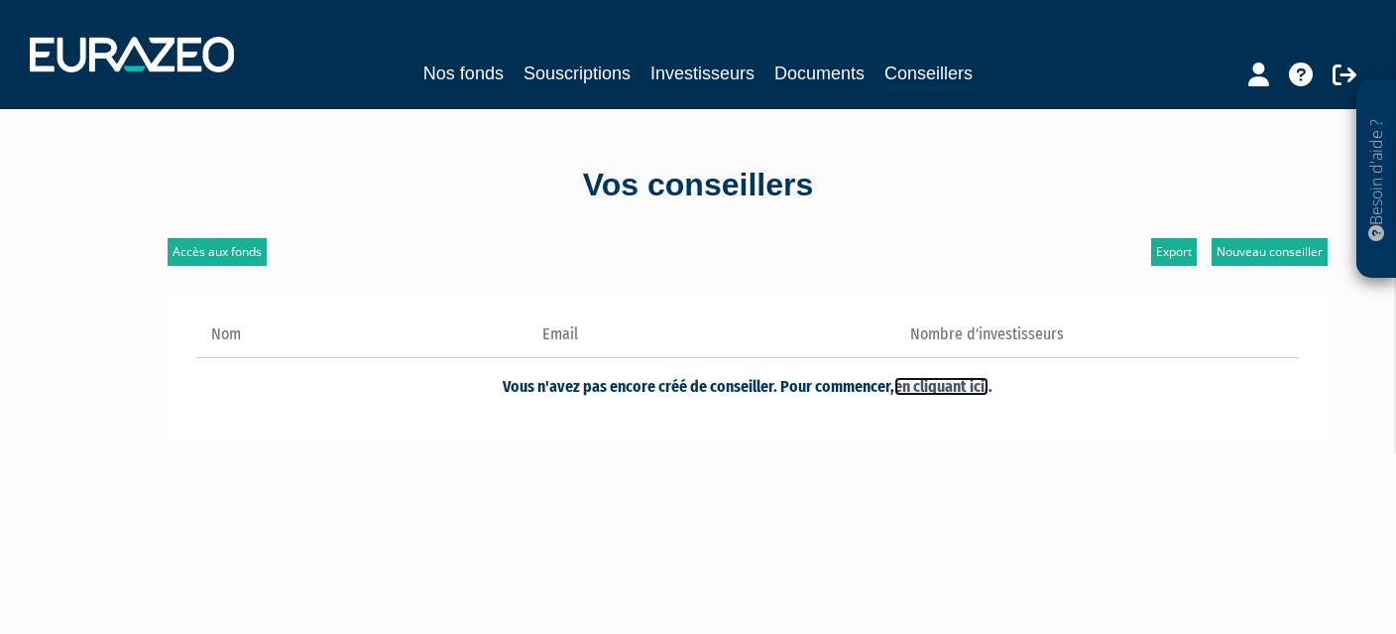
click at [970, 386] on link "en cliquant ici." at bounding box center [941, 386] width 94 height 19
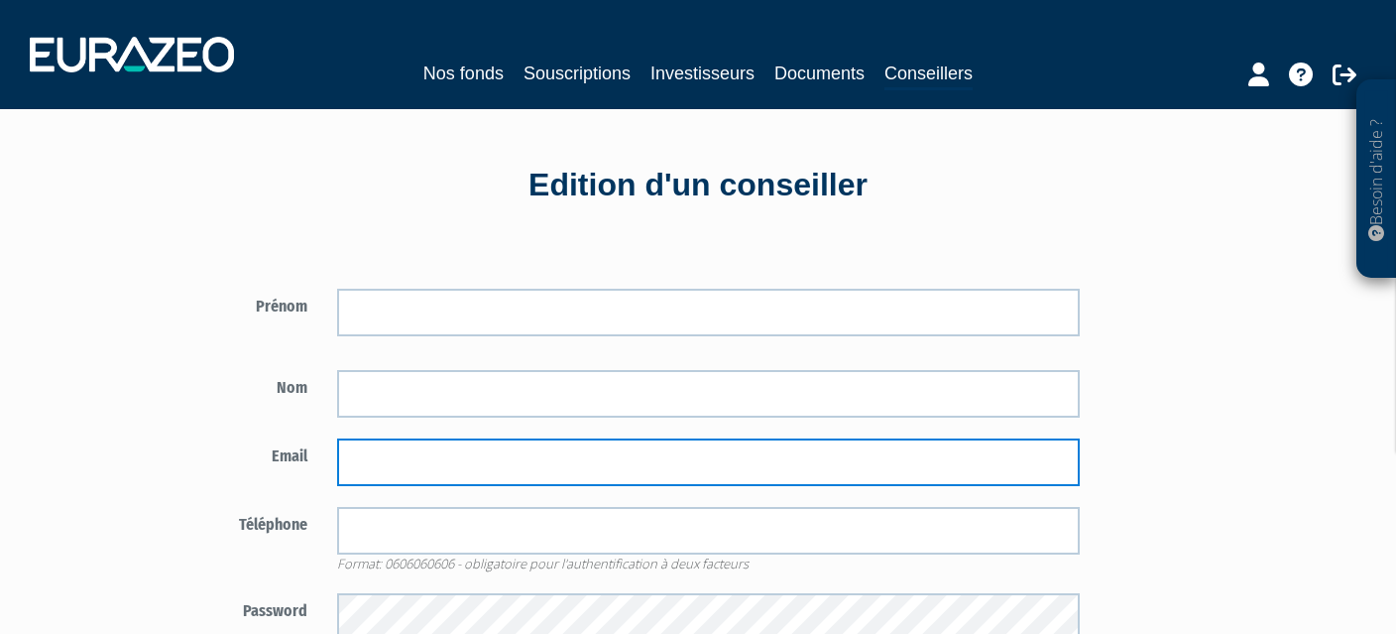
type input "julien@matrimoine-invest.com"
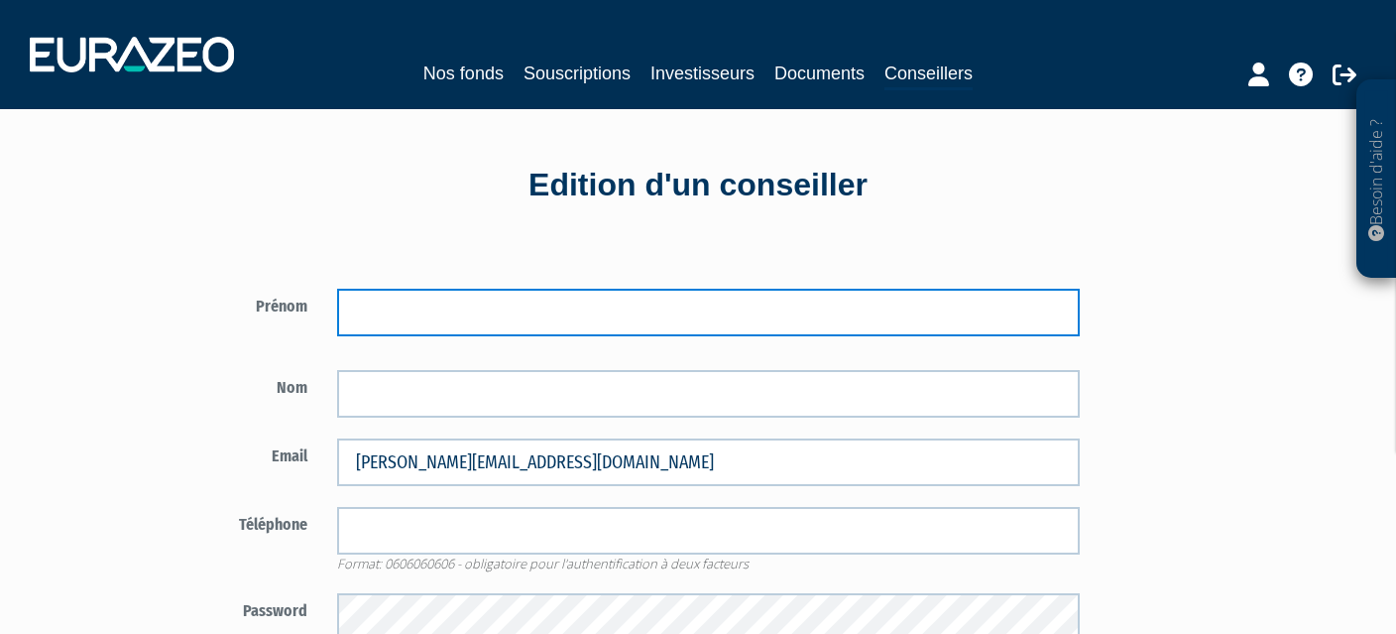
click at [833, 301] on input "text" at bounding box center [709, 313] width 744 height 48
type input "Salomé"
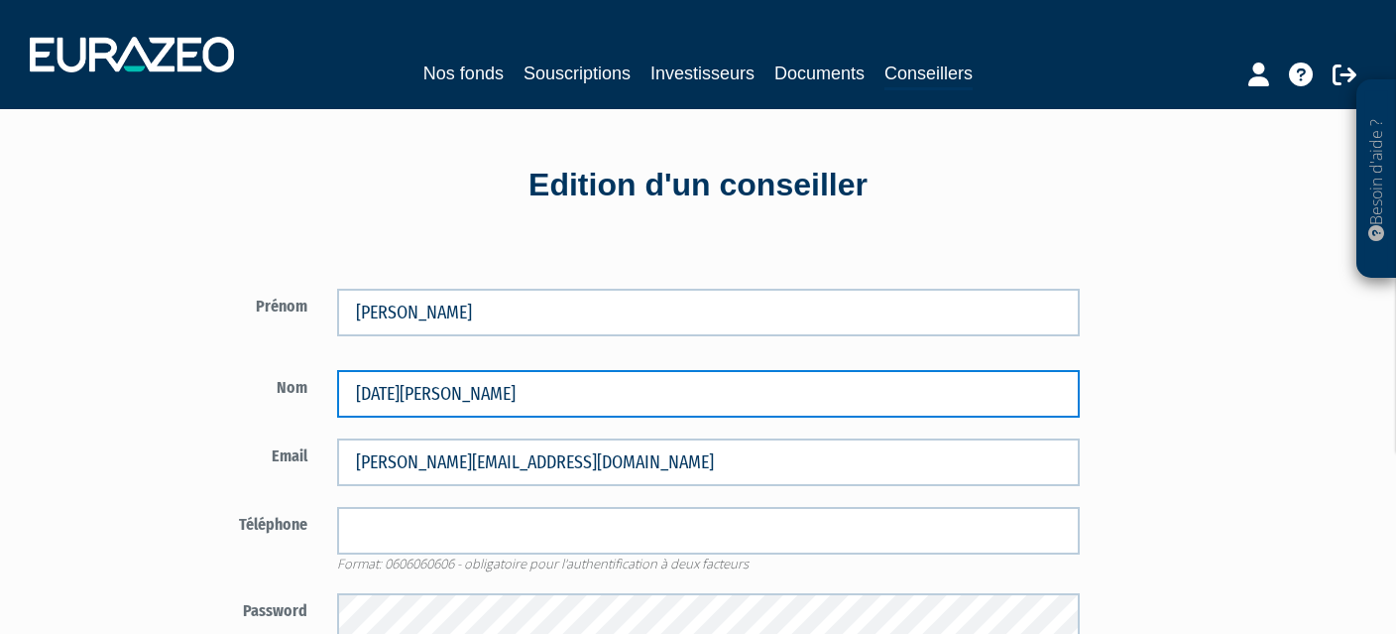
type input "Dahan Sfedj"
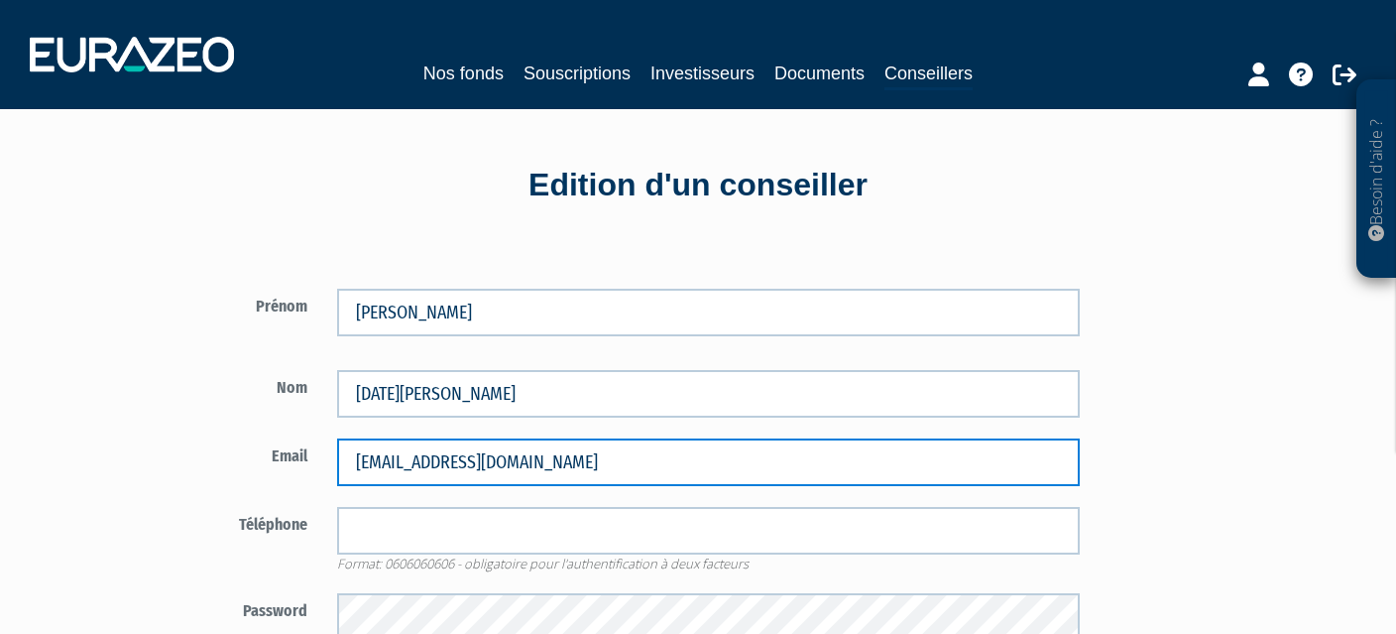
type input "salome@matrimoine-invest.com"
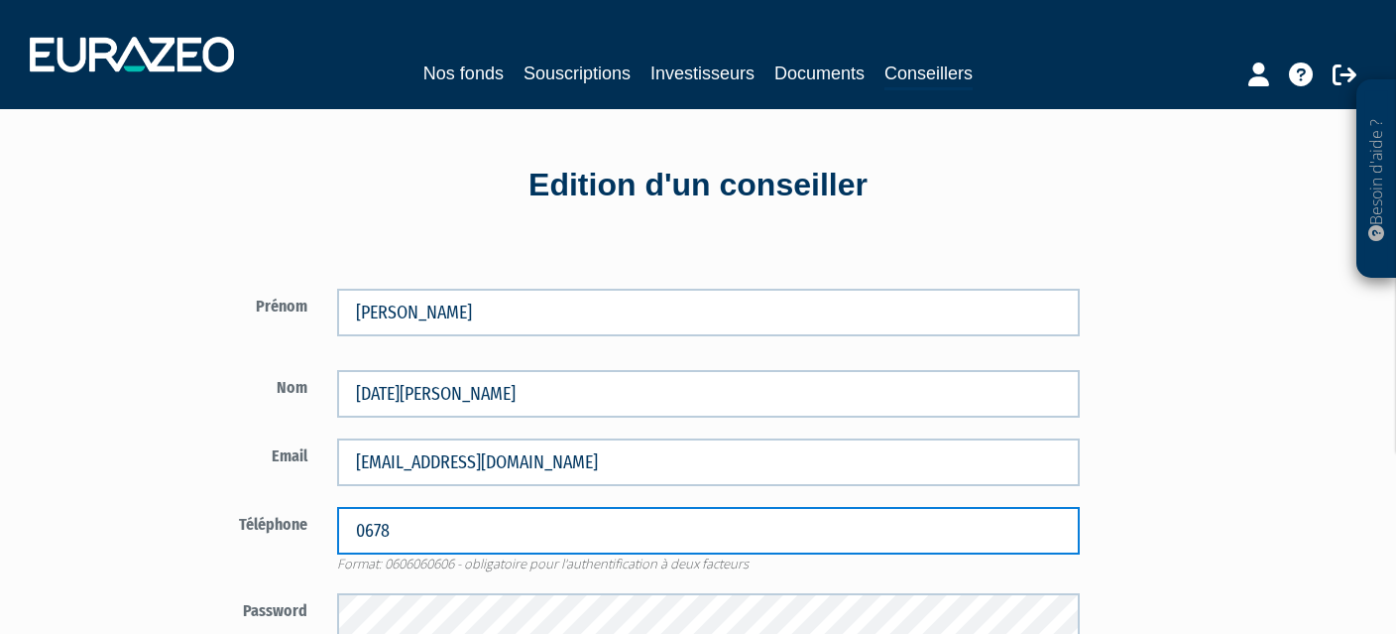
type input "0678379953"
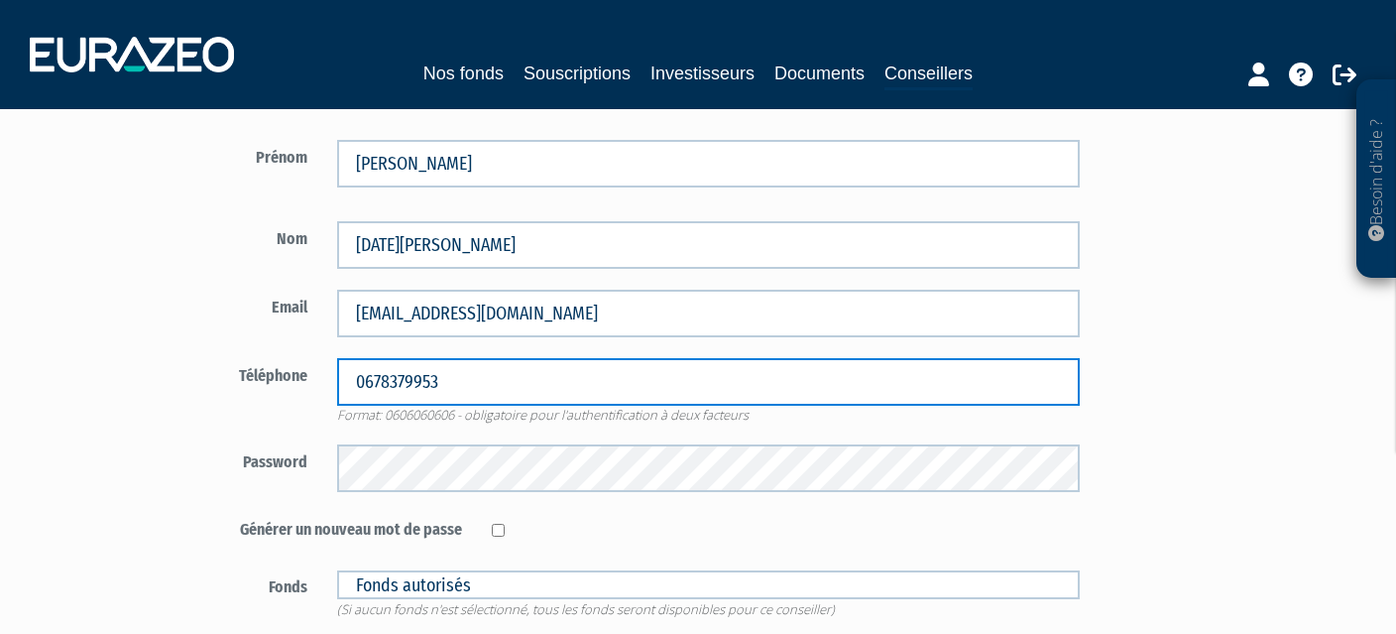
scroll to position [165, 0]
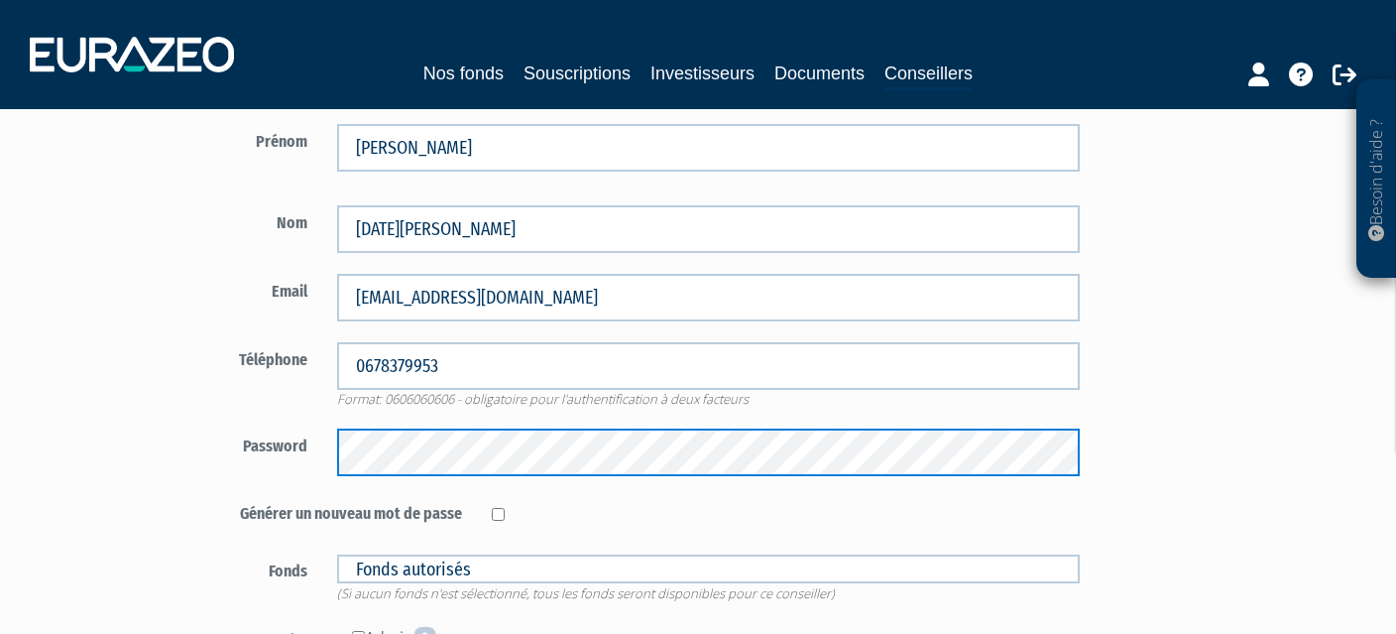
click at [193, 460] on div "Password" at bounding box center [632, 452] width 928 height 48
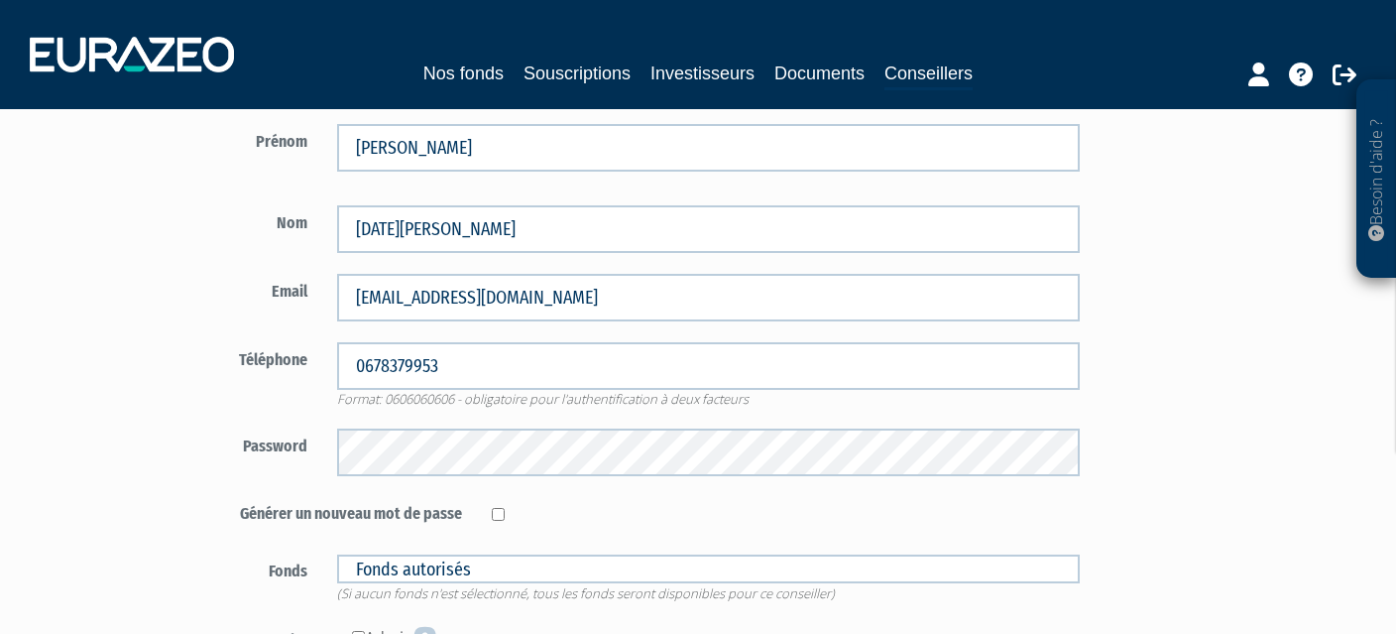
click at [506, 514] on div at bounding box center [786, 511] width 619 height 30
click at [492, 516] on input "checkbox" at bounding box center [498, 514] width 13 height 13
checkbox input "true"
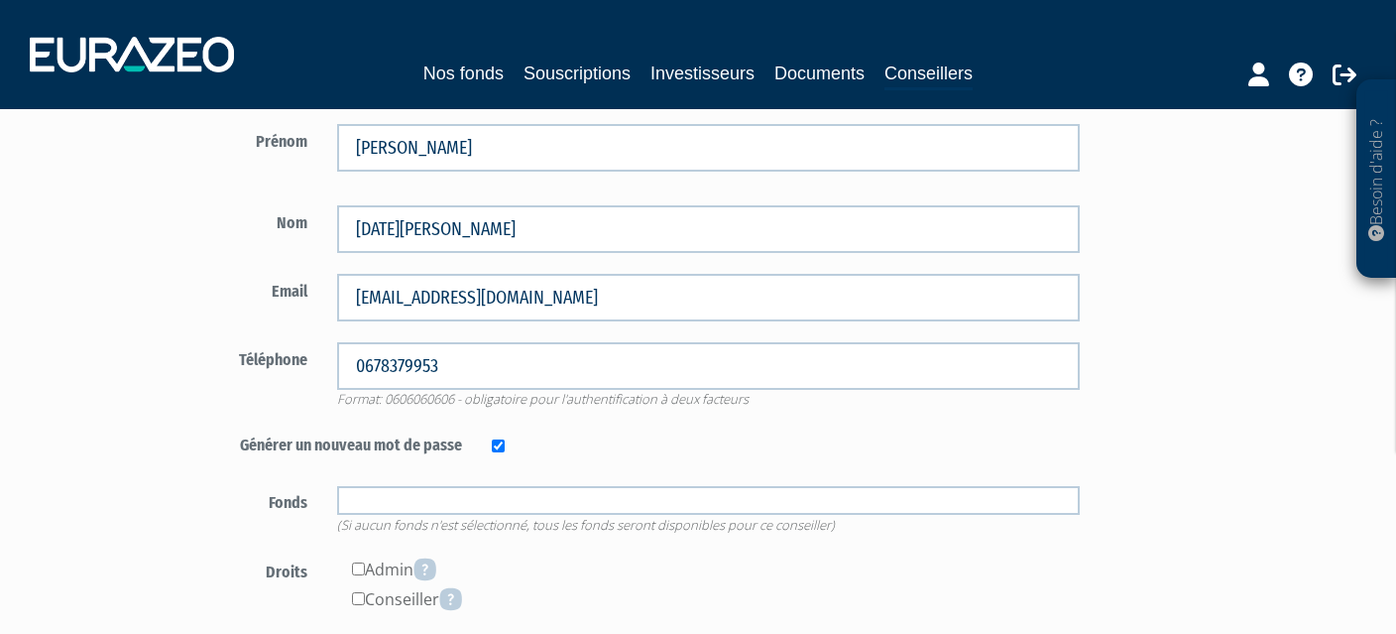
click at [485, 507] on input "text" at bounding box center [709, 500] width 744 height 29
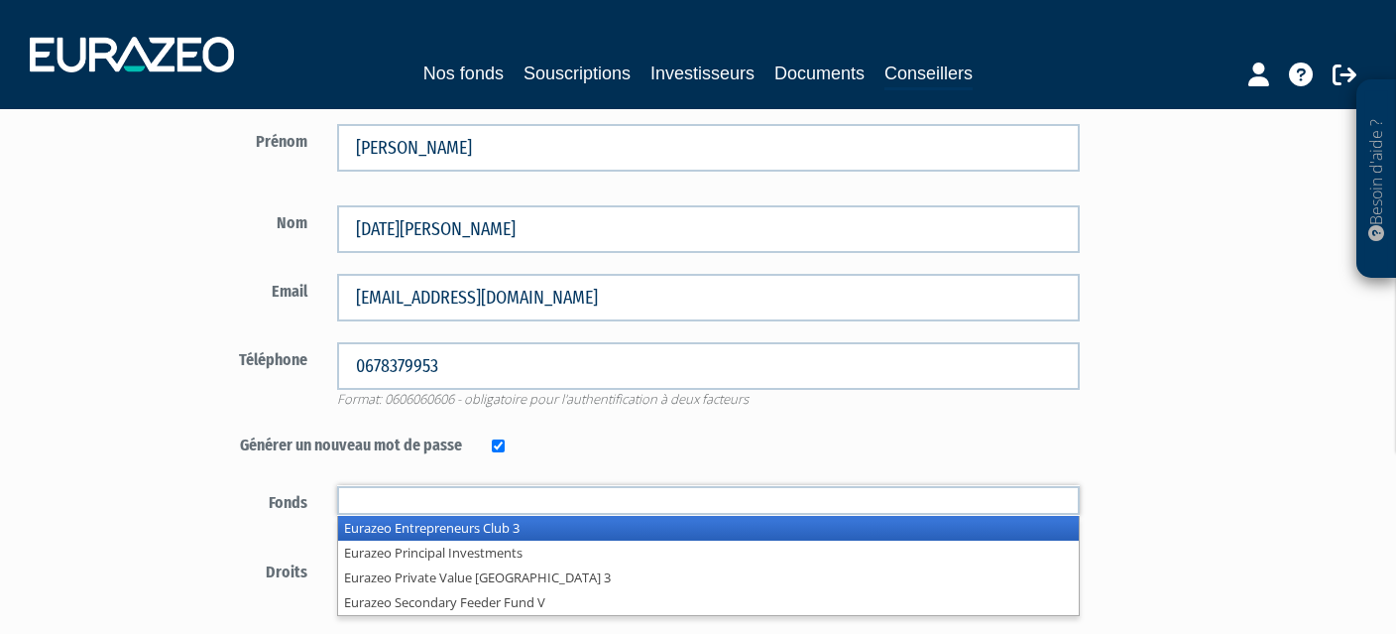
click at [482, 537] on li "Eurazeo Entrepreneurs Club 3" at bounding box center [709, 528] width 742 height 25
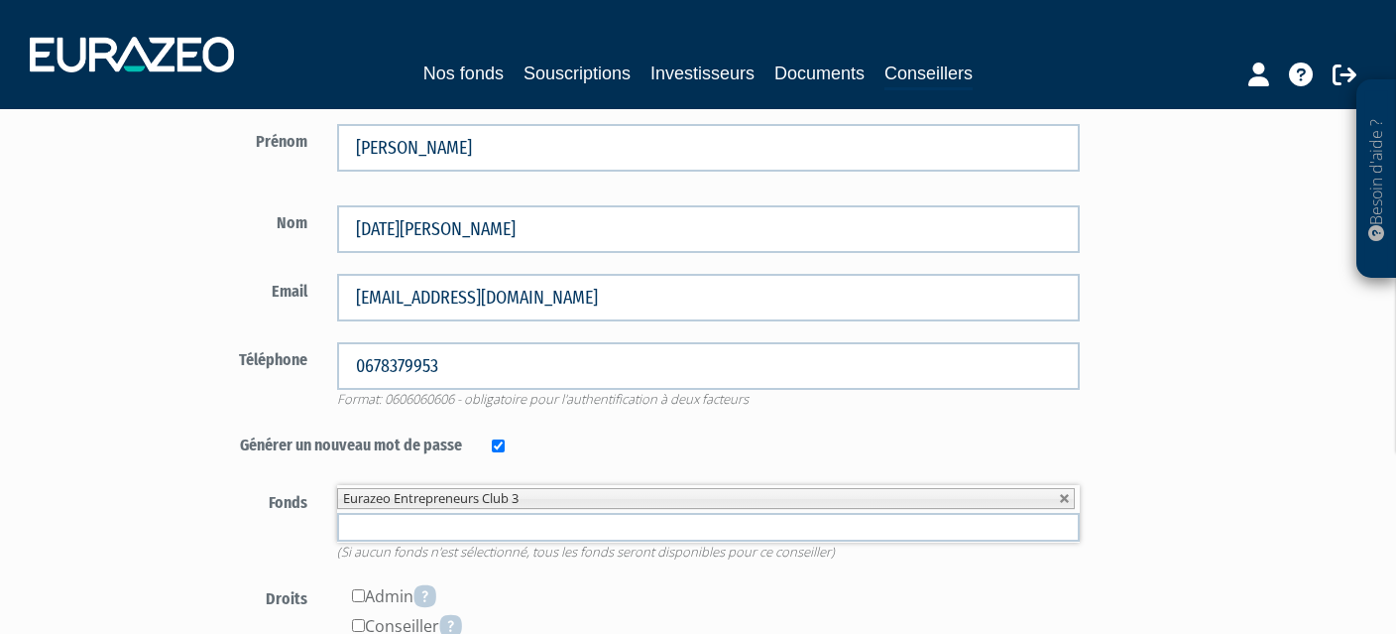
click at [482, 526] on input "text" at bounding box center [709, 527] width 744 height 29
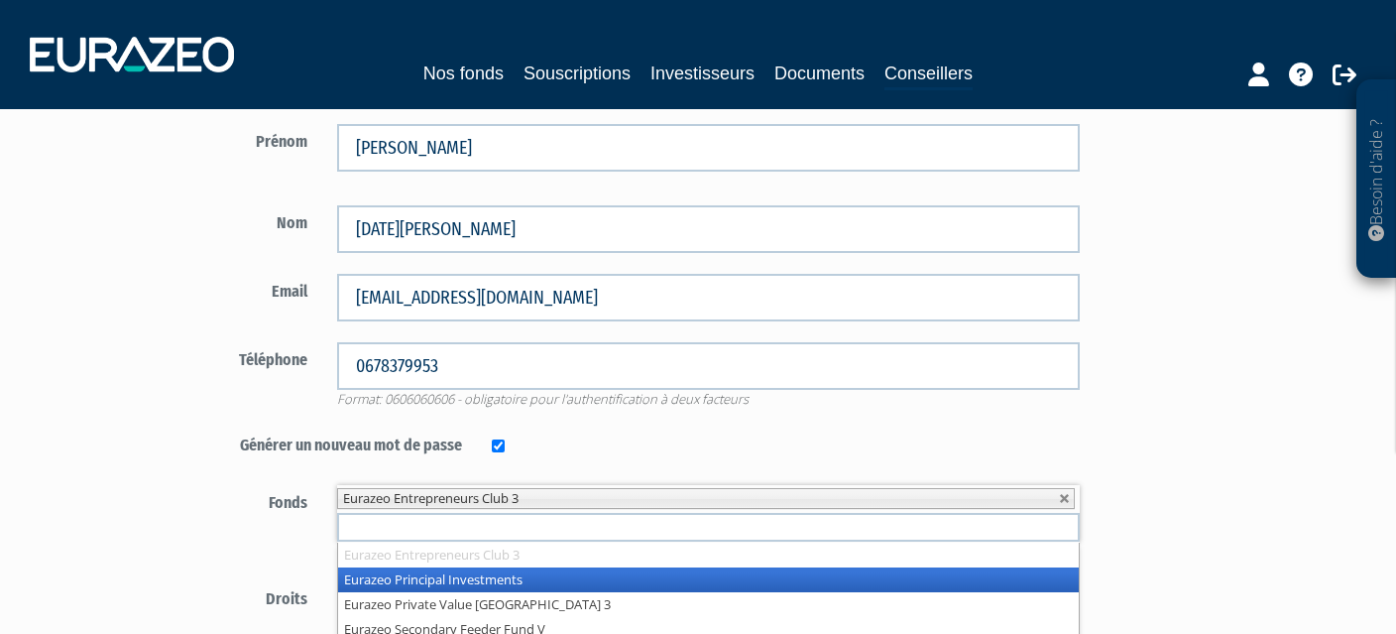
click at [475, 582] on li "Eurazeo Principal Investments" at bounding box center [709, 579] width 742 height 25
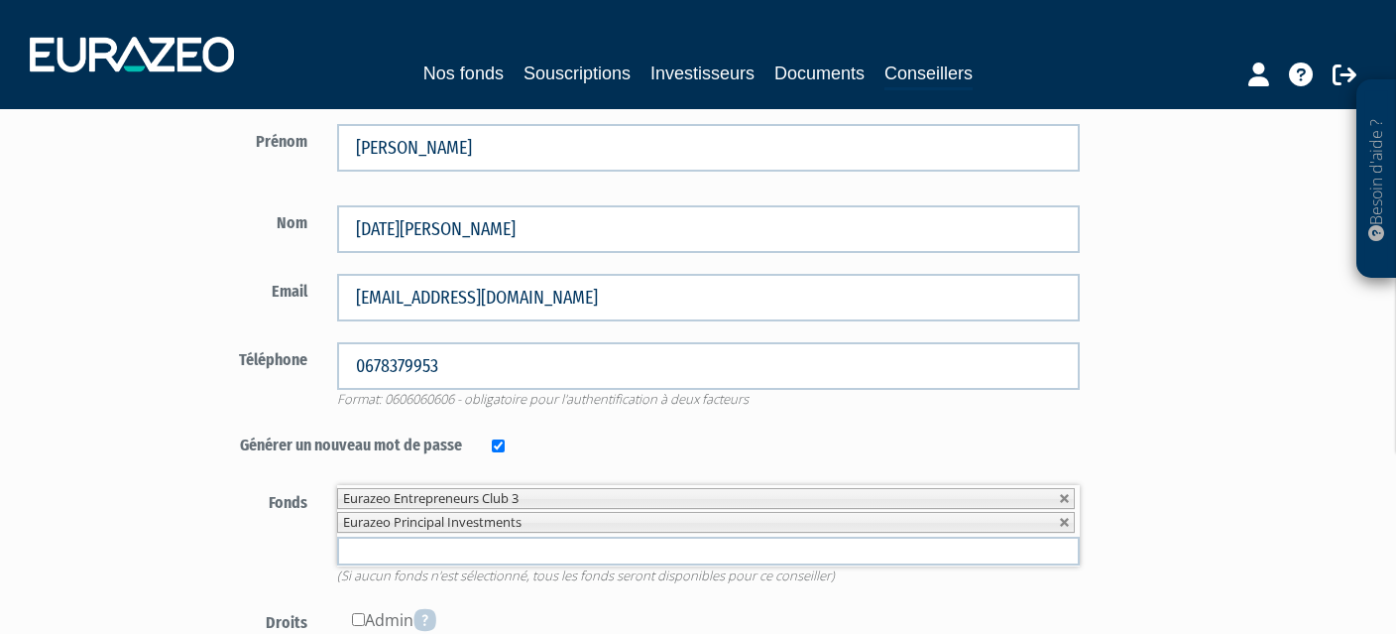
click at [477, 555] on input "text" at bounding box center [709, 550] width 744 height 29
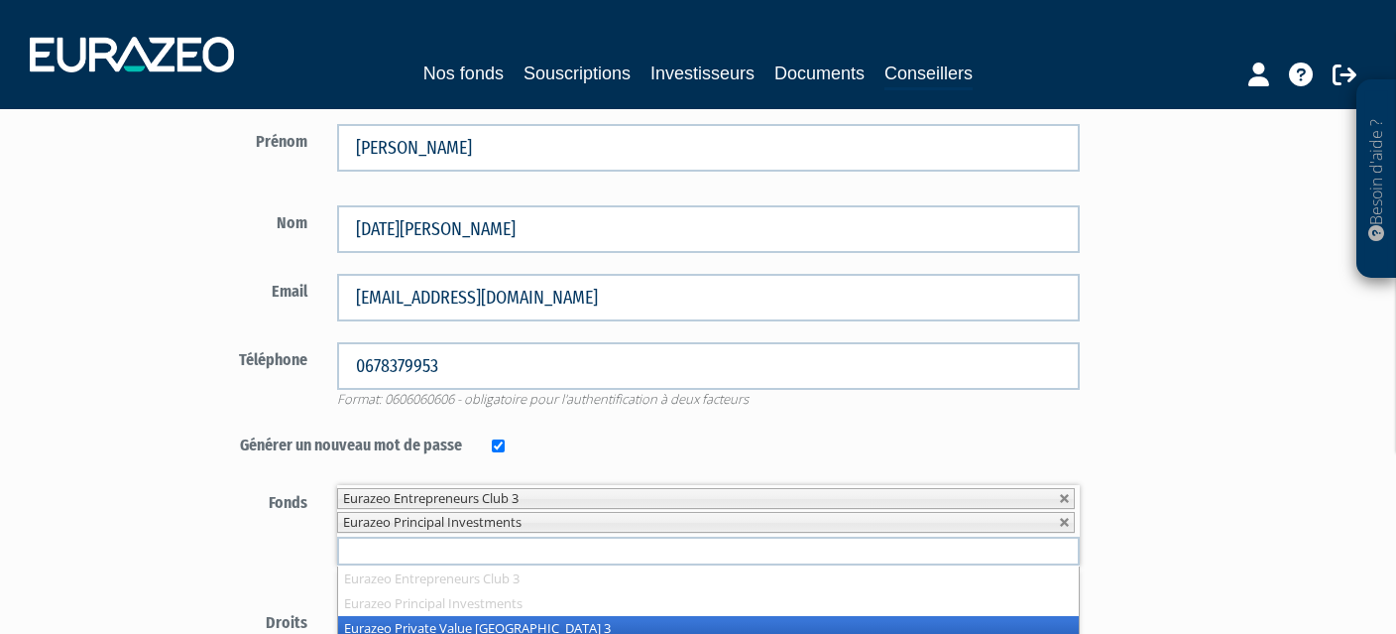
click at [492, 617] on li "Eurazeo Private Value [GEOGRAPHIC_DATA] 3" at bounding box center [709, 628] width 742 height 25
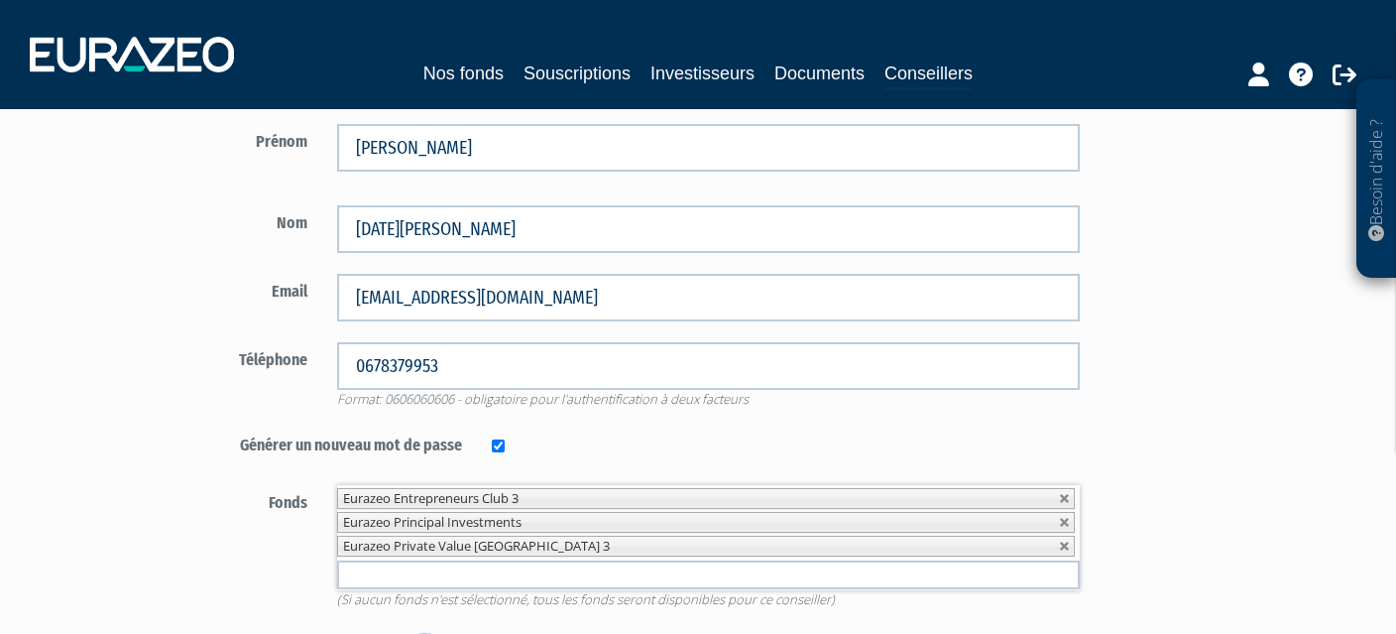
scroll to position [330, 0]
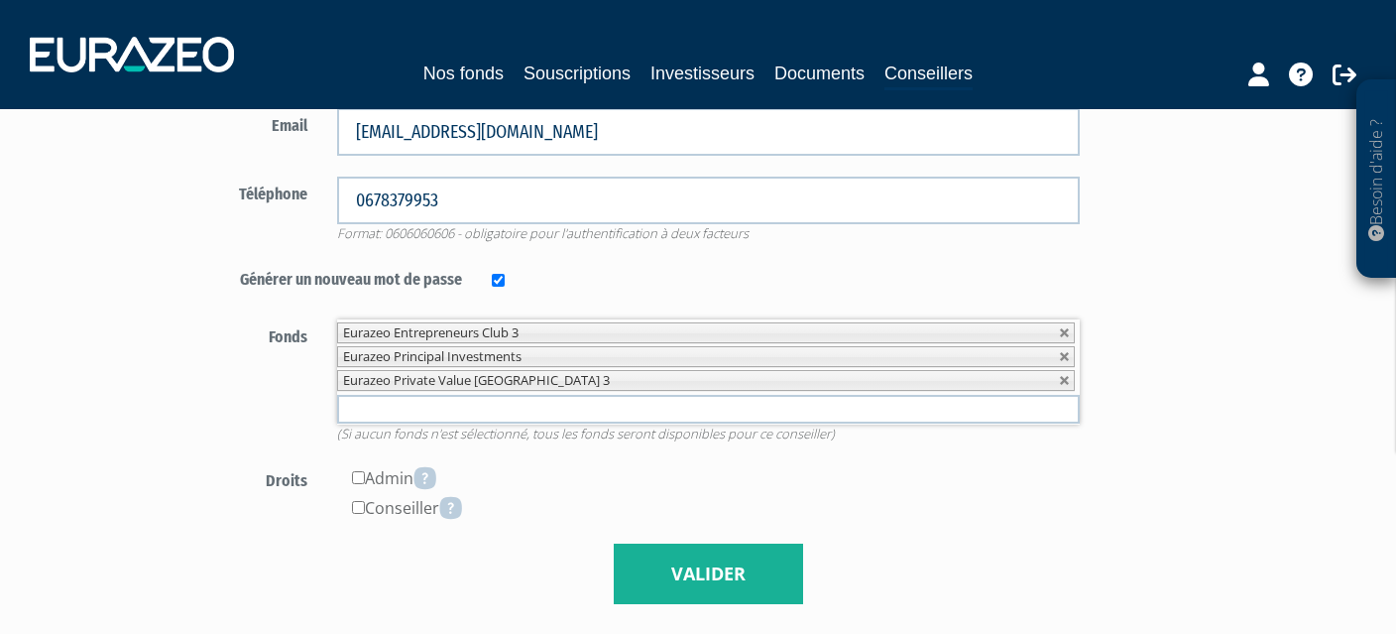
click at [498, 411] on input "text" at bounding box center [709, 409] width 744 height 29
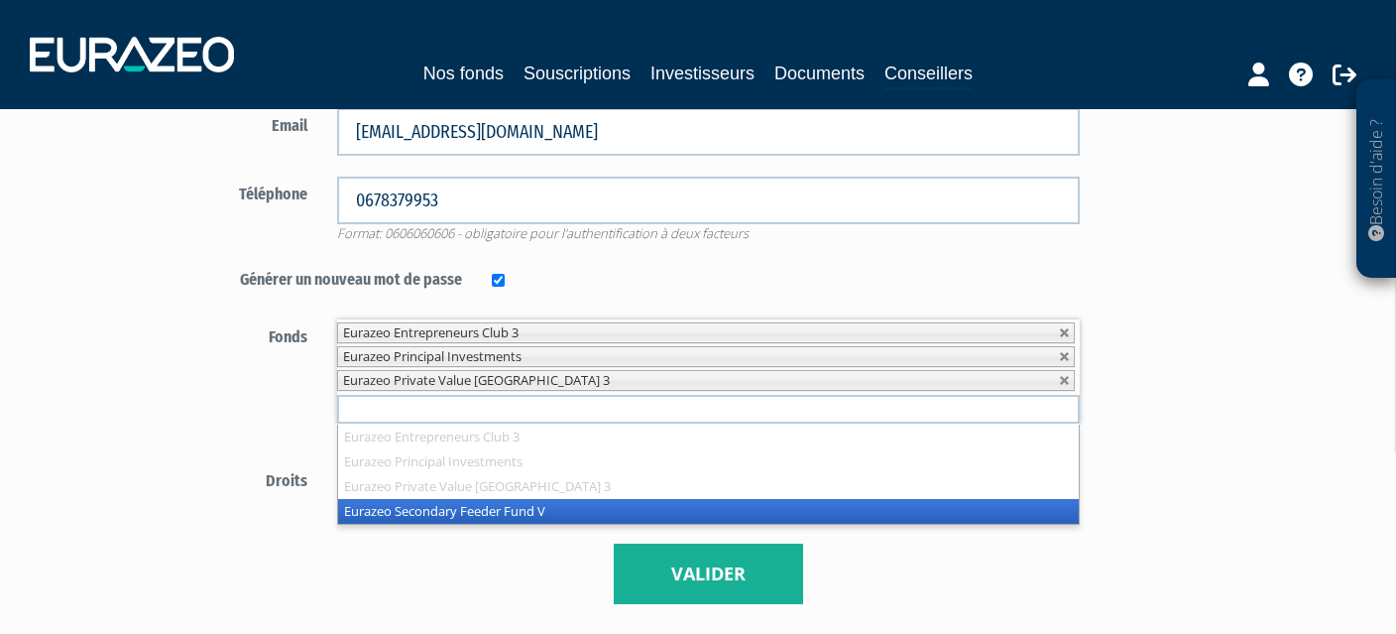
click at [480, 501] on li "Eurazeo Secondary Feeder Fund V" at bounding box center [709, 511] width 742 height 25
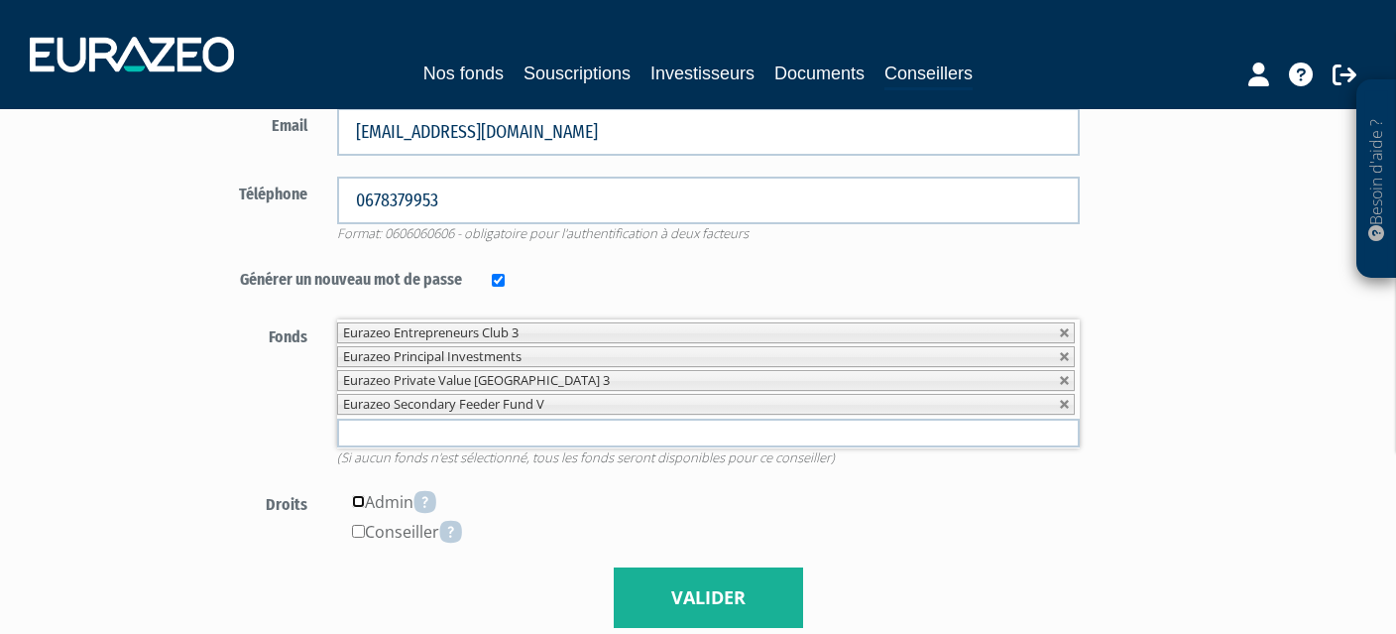
click at [357, 498] on input"] "checkbox" at bounding box center [358, 501] width 13 height 13
checkbox input"] "true"
click at [361, 530] on input"] "checkbox" at bounding box center [358, 531] width 13 height 13
checkbox input"] "true"
click at [714, 605] on button "Valider" at bounding box center [708, 597] width 189 height 61
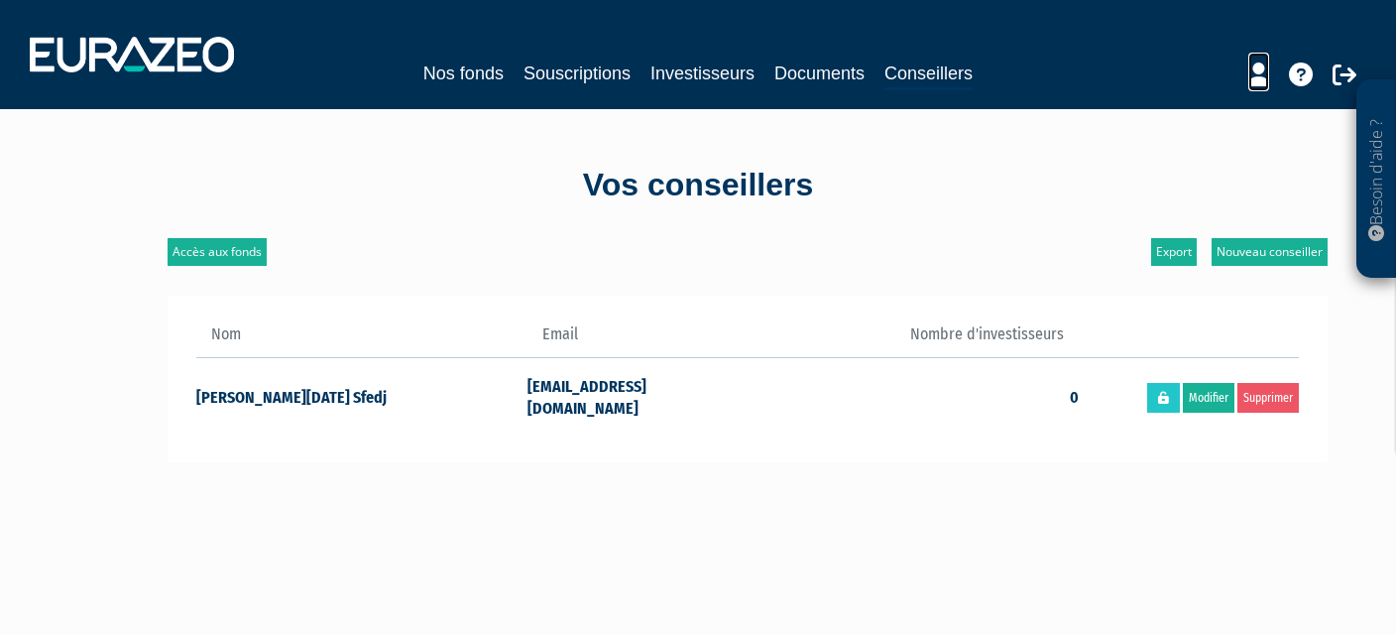
click at [1264, 72] on icon at bounding box center [1258, 74] width 21 height 24
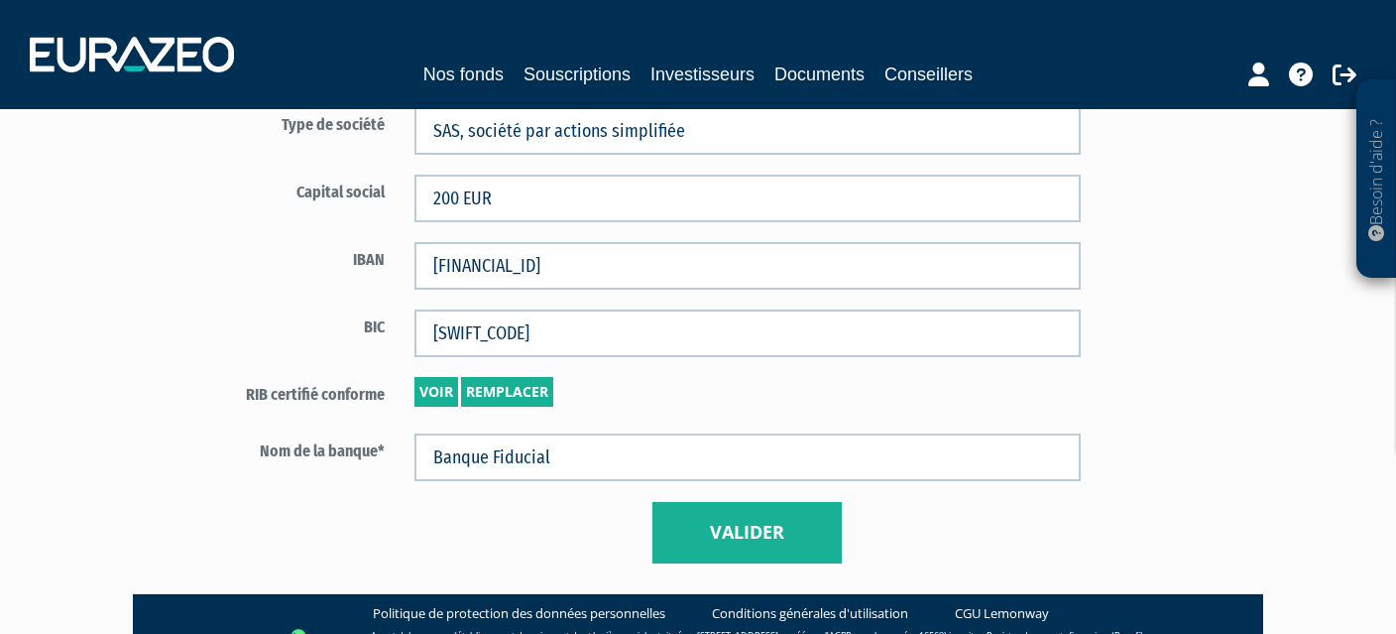
scroll to position [1404, 0]
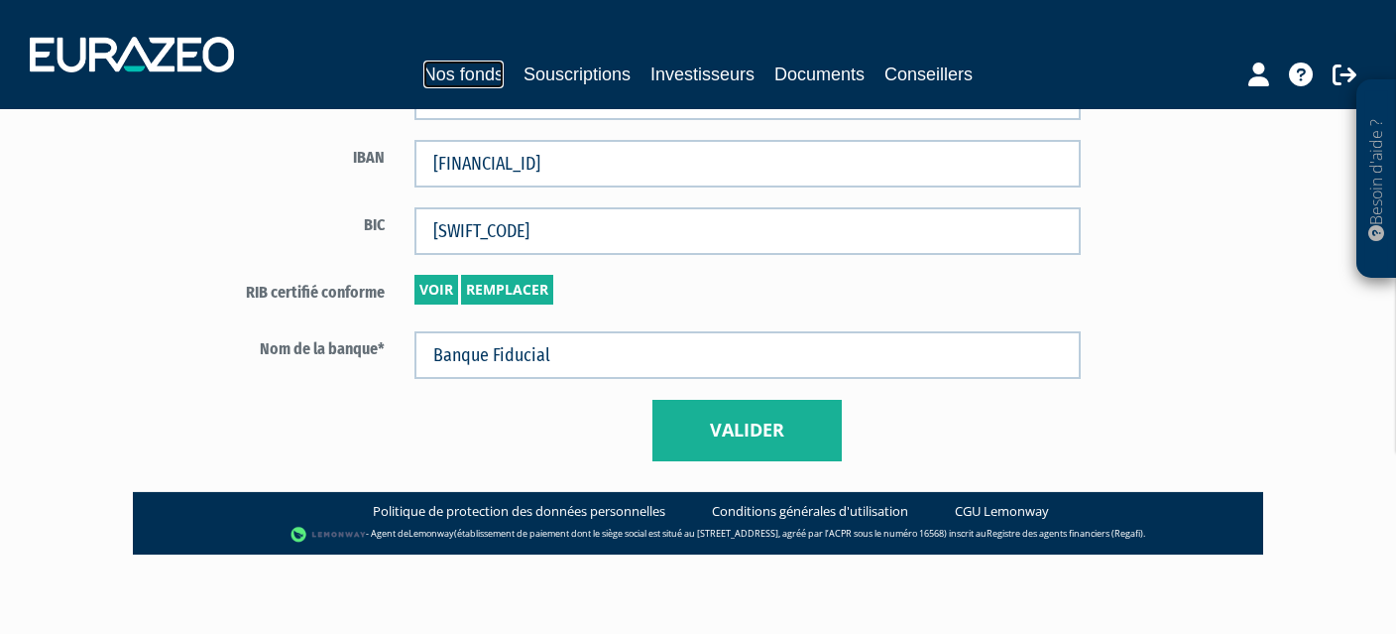
click at [476, 73] on link "Nos fonds" at bounding box center [463, 74] width 80 height 28
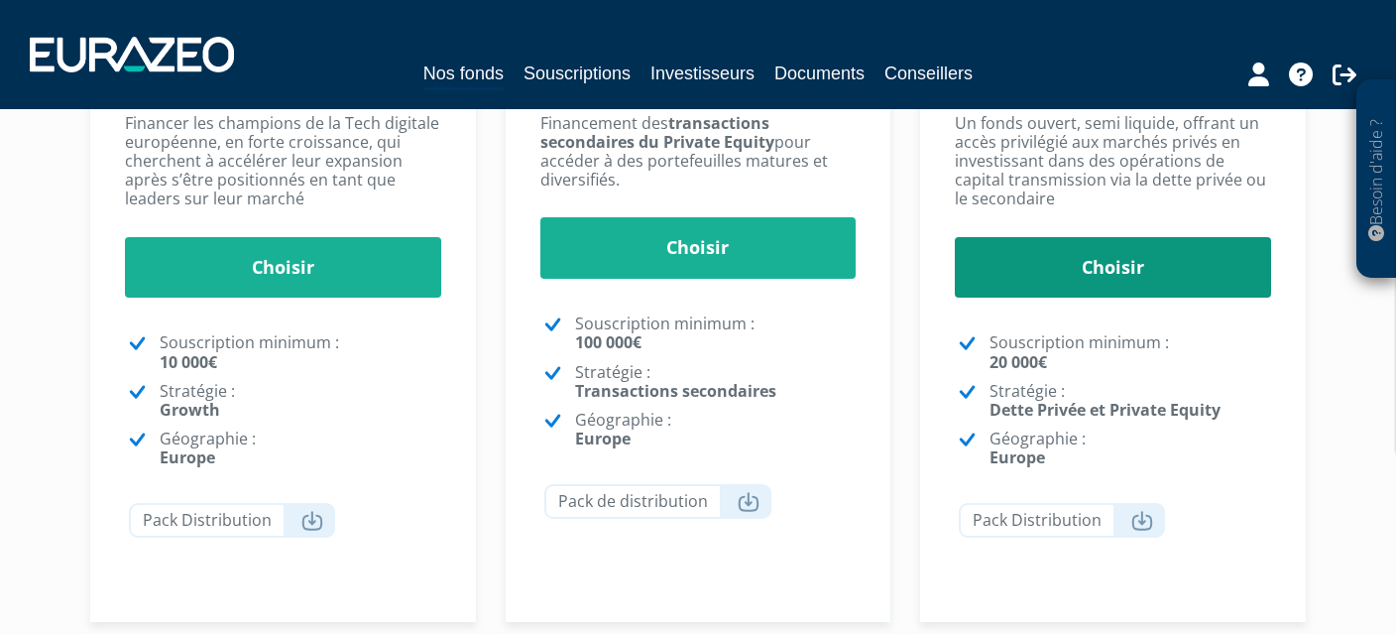
scroll to position [496, 0]
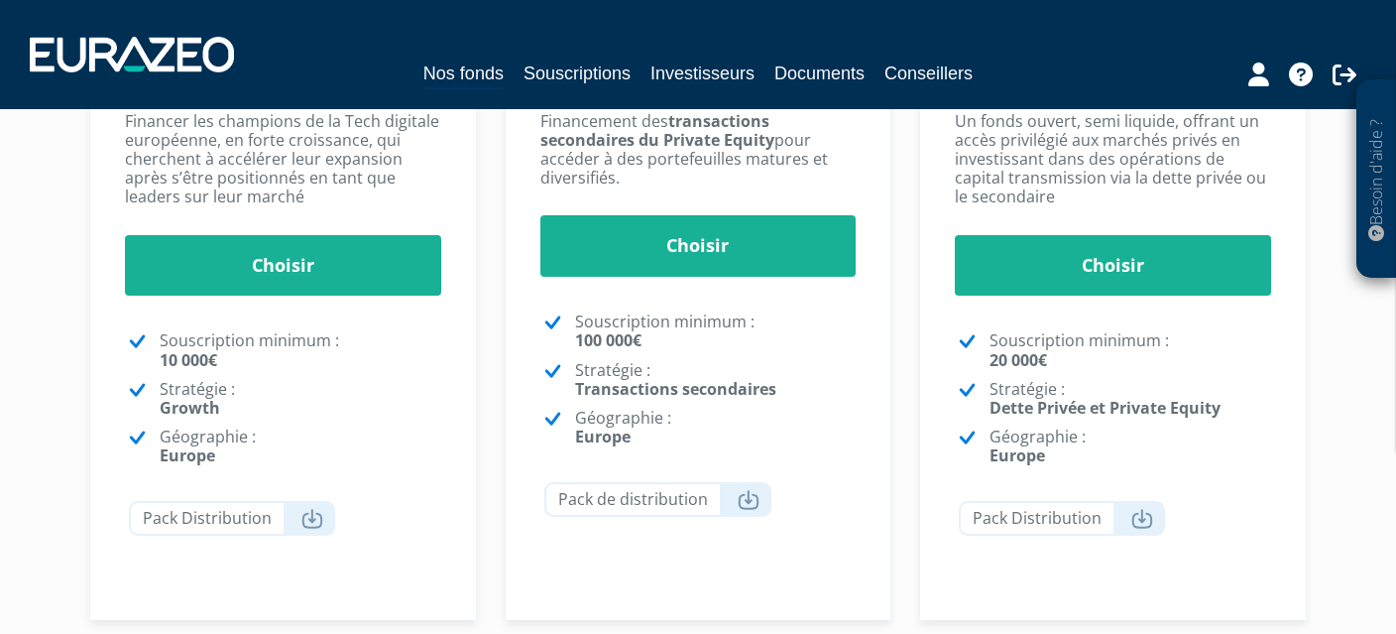
click at [1060, 542] on div "Pack Distribution" at bounding box center [1115, 523] width 312 height 45
click at [1065, 516] on link "Pack Distribution" at bounding box center [1062, 518] width 206 height 35
